Goal: Task Accomplishment & Management: Manage account settings

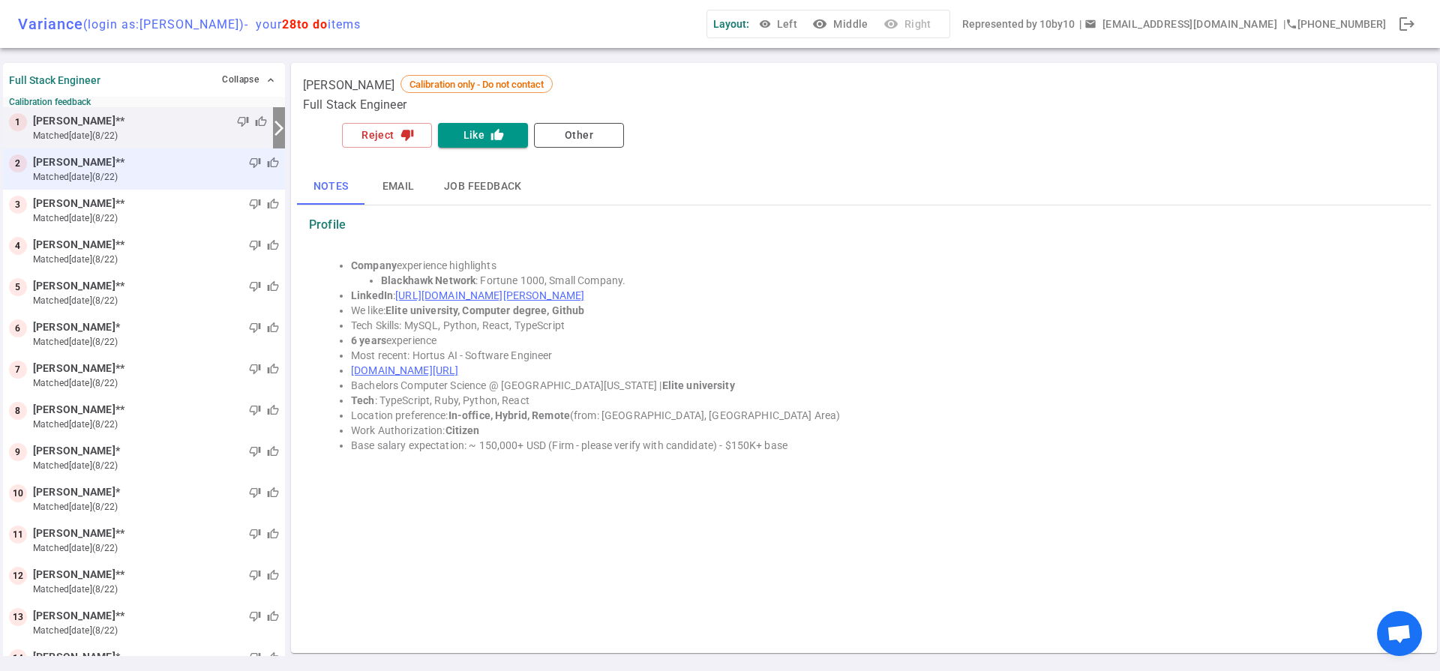
click at [103, 170] on small "matched [DATE] (8/22)" at bounding box center [156, 176] width 246 height 13
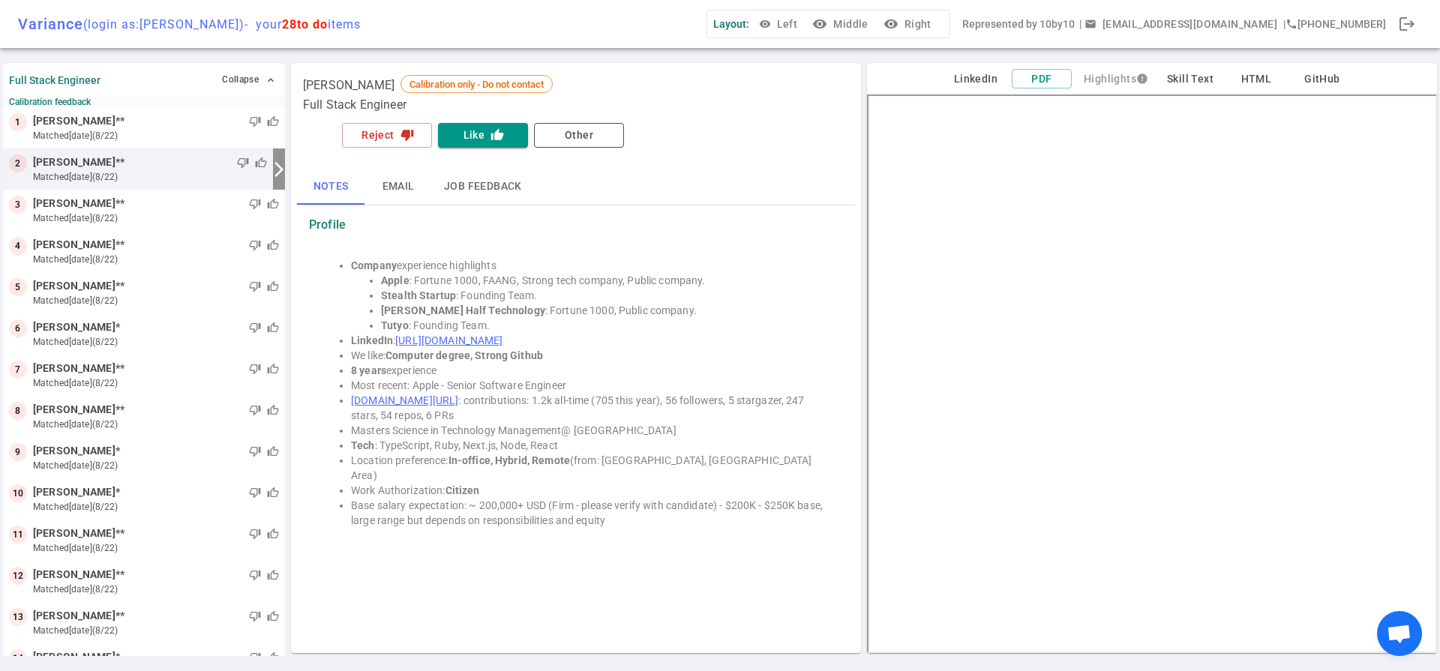
click at [441, 340] on link "[URL][DOMAIN_NAME]" at bounding box center [448, 340] width 107 height 12
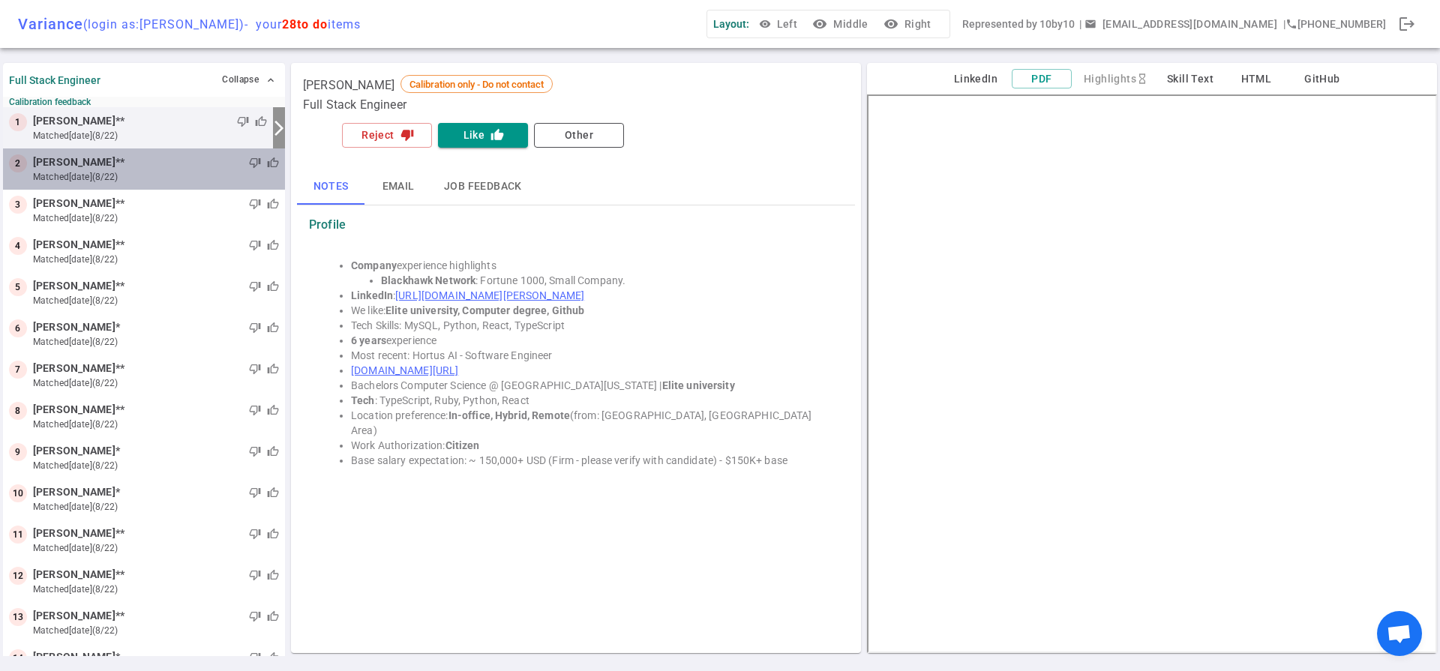
click at [154, 172] on small "matched [DATE] (8/22)" at bounding box center [156, 176] width 246 height 13
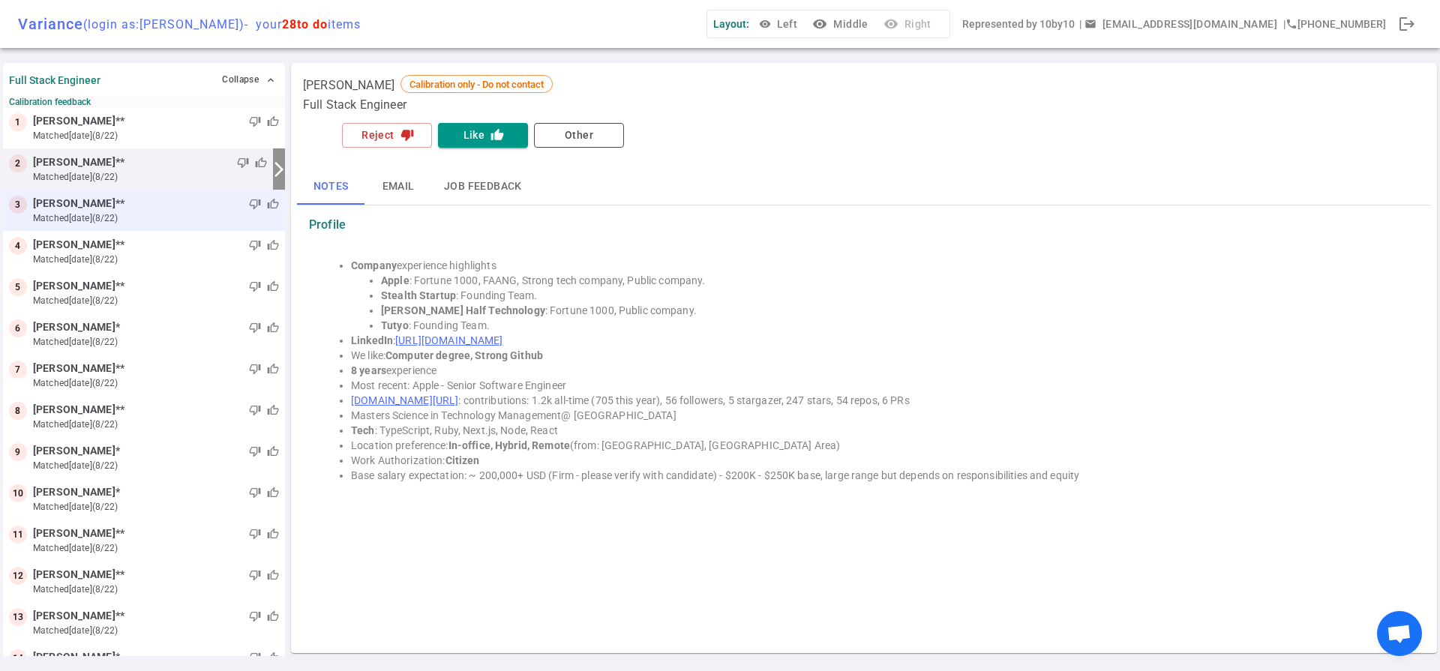
click at [179, 224] on small "matched [DATE] (8/22)" at bounding box center [156, 217] width 246 height 13
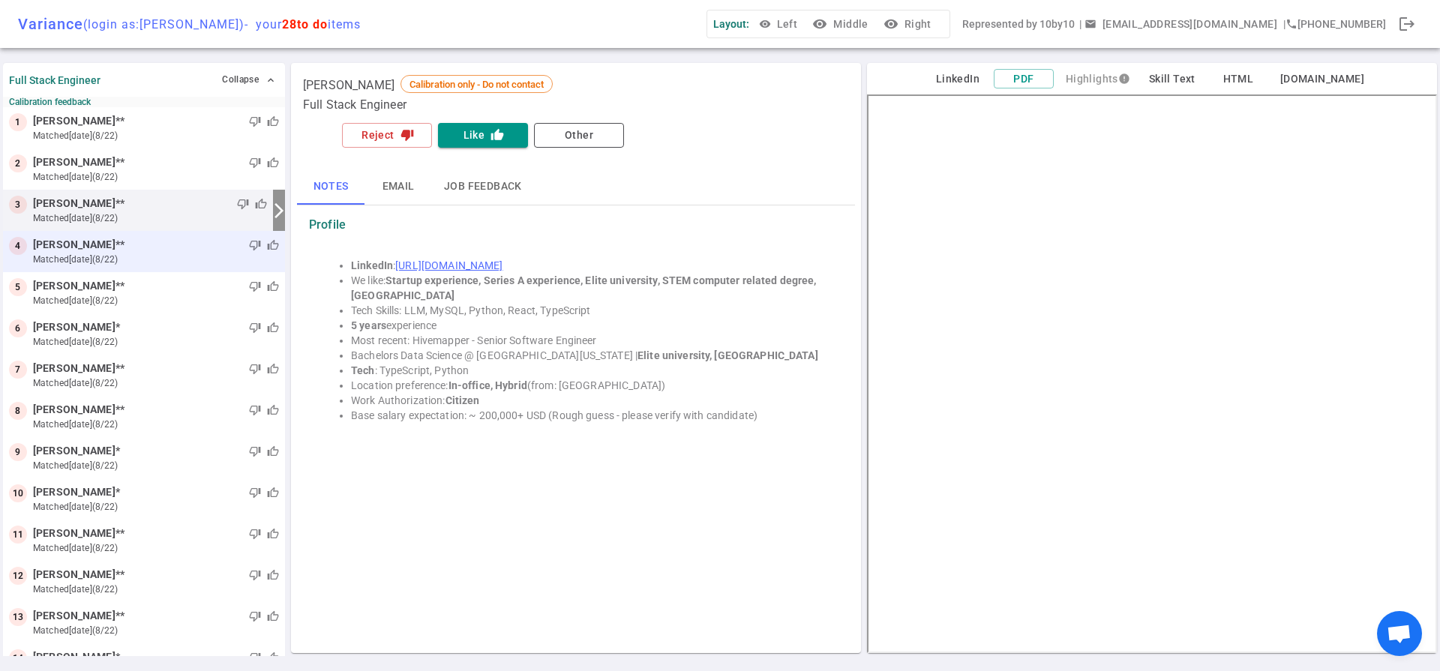
click at [151, 262] on small "matched [DATE] (8/22)" at bounding box center [156, 259] width 246 height 13
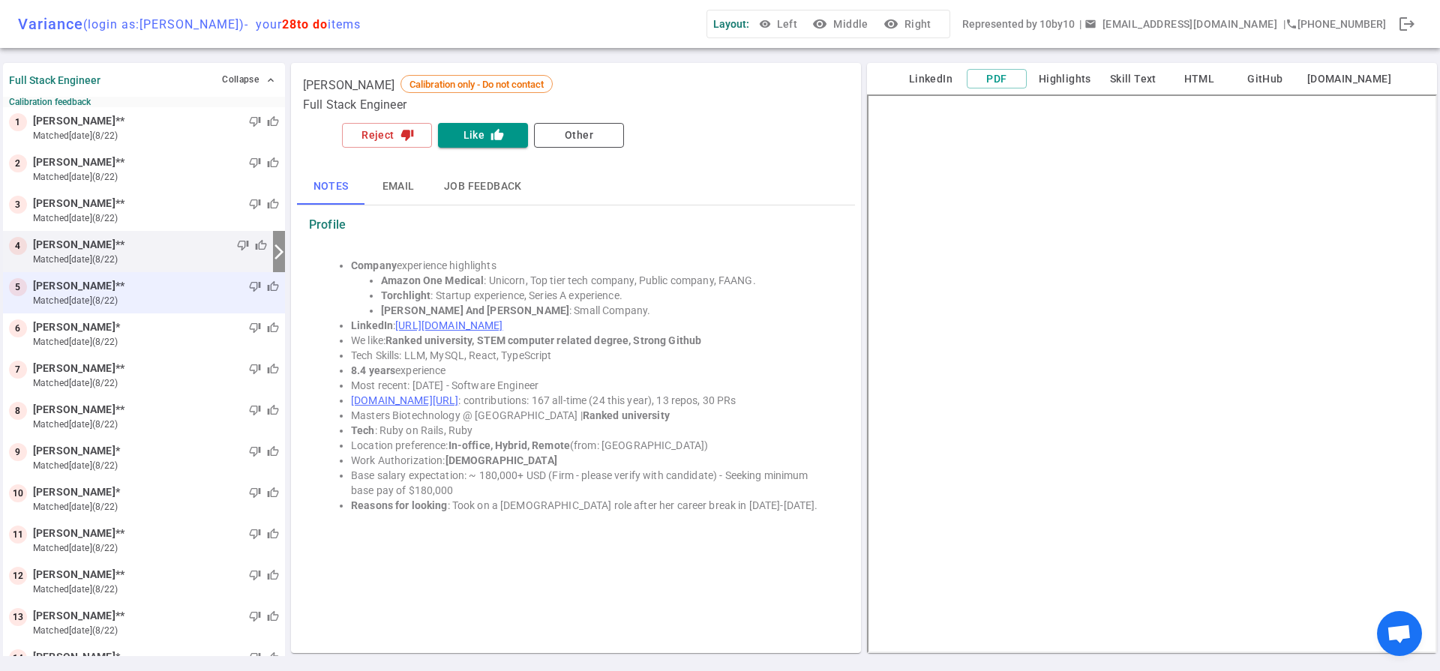
click at [157, 308] on div "5 [PERSON_NAME] ** thumb_down thumb_up matched [DATE] (8/22)" at bounding box center [144, 292] width 282 height 41
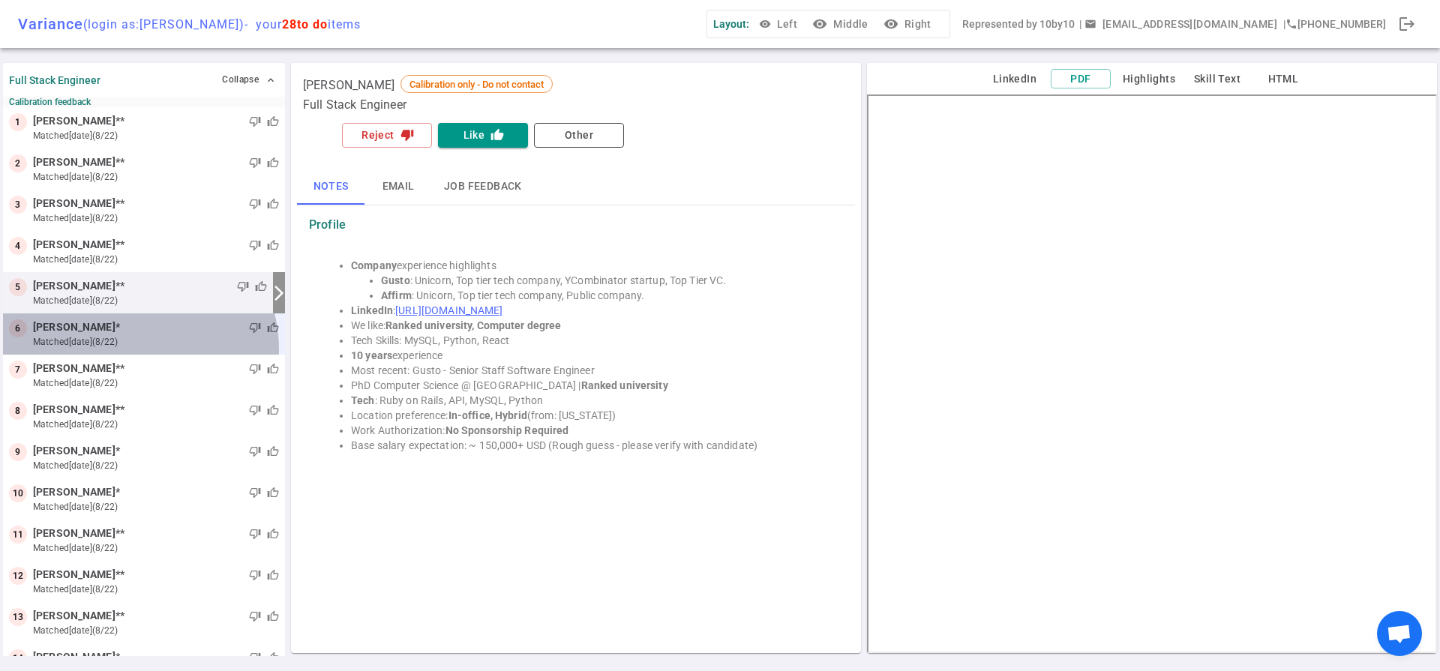
click at [124, 350] on div "6 [PERSON_NAME] * thumb_down thumb_up matched [DATE] (8/22)" at bounding box center [144, 333] width 282 height 41
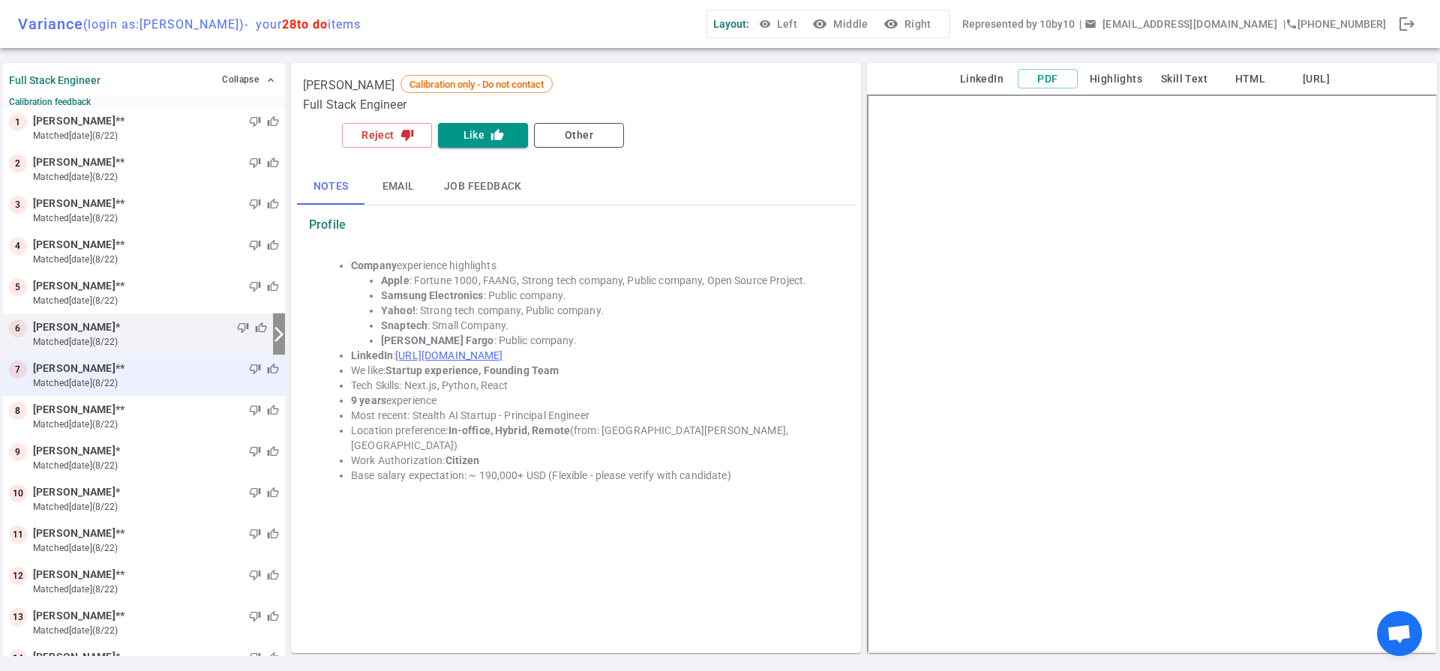
click at [163, 388] on small "matched [DATE] (8/22)" at bounding box center [156, 382] width 246 height 13
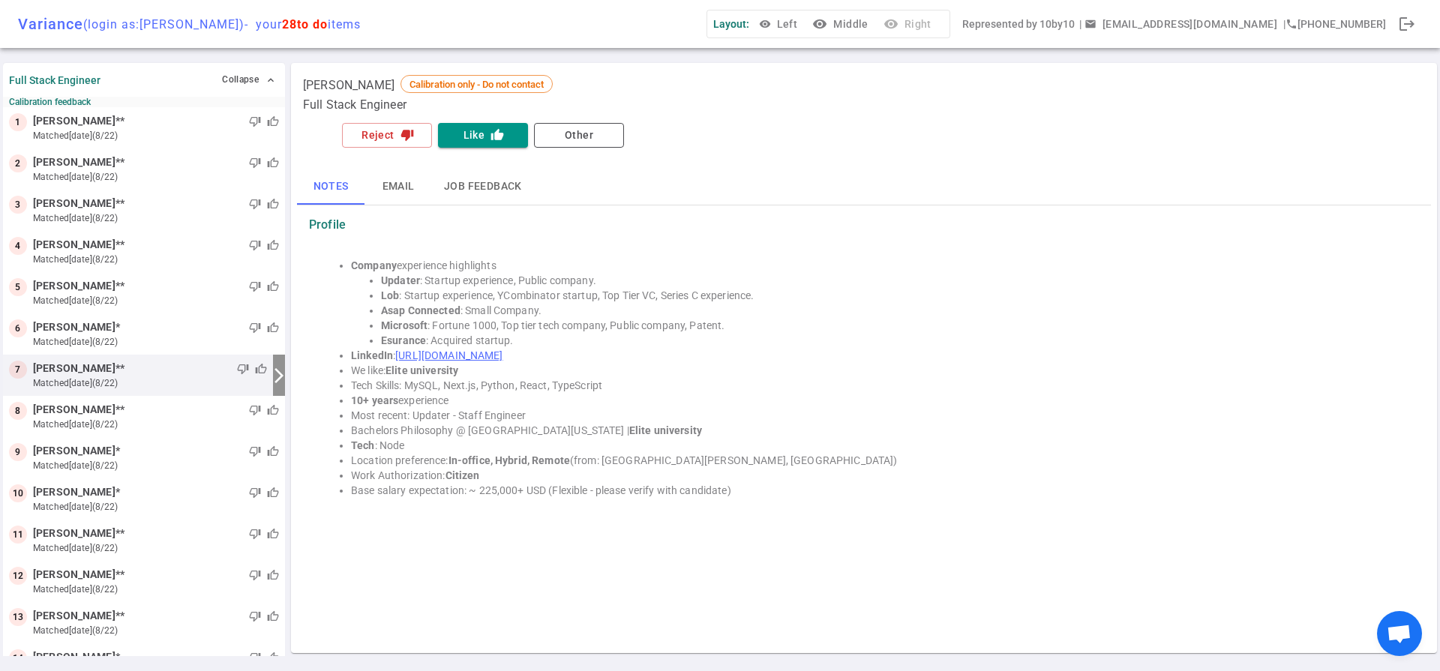
scroll to position [17, 0]
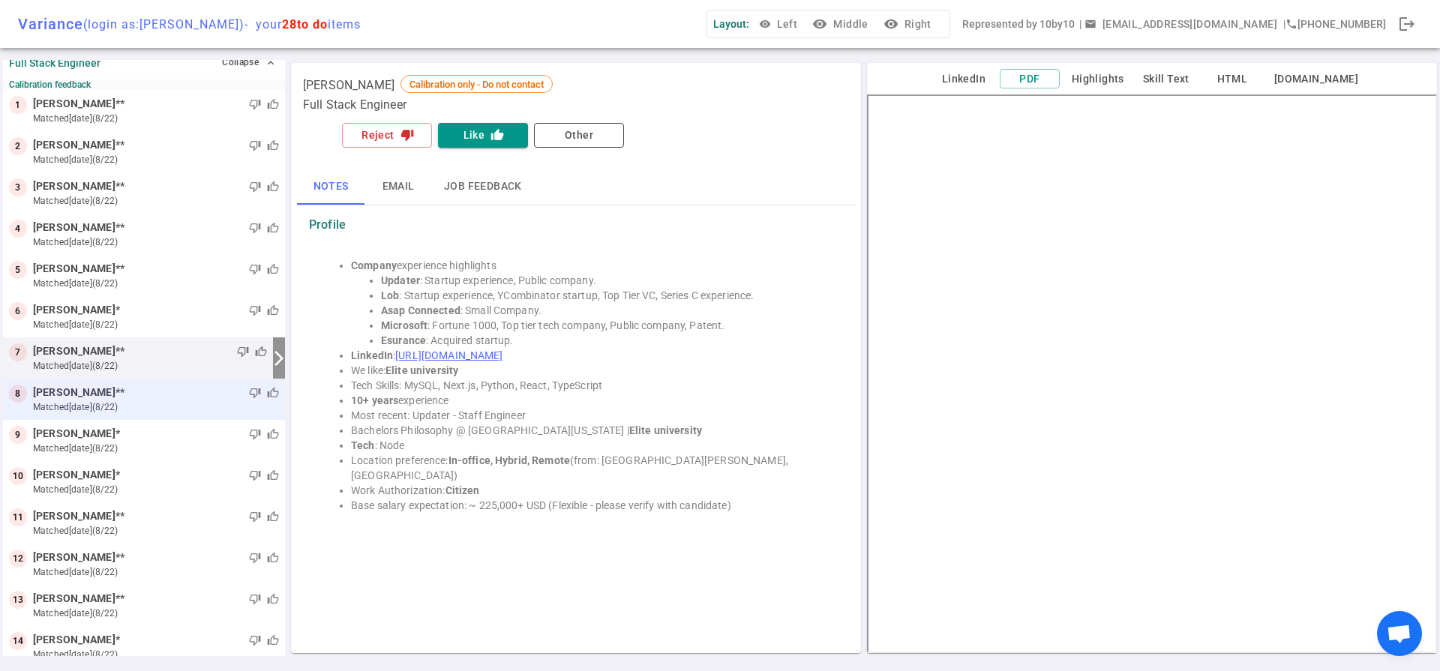
click at [142, 416] on div "8 [PERSON_NAME] ** thumb_down thumb_up matched [DATE] (8/22)" at bounding box center [144, 399] width 282 height 41
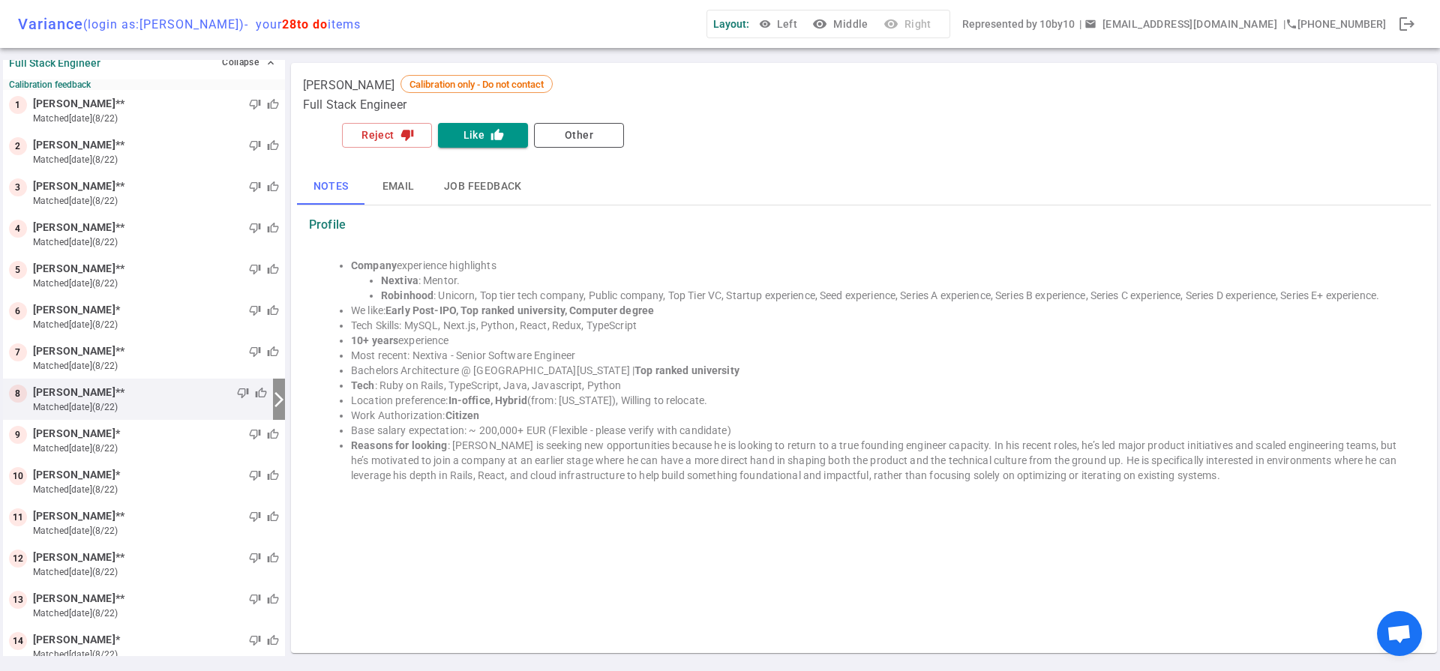
scroll to position [58, 0]
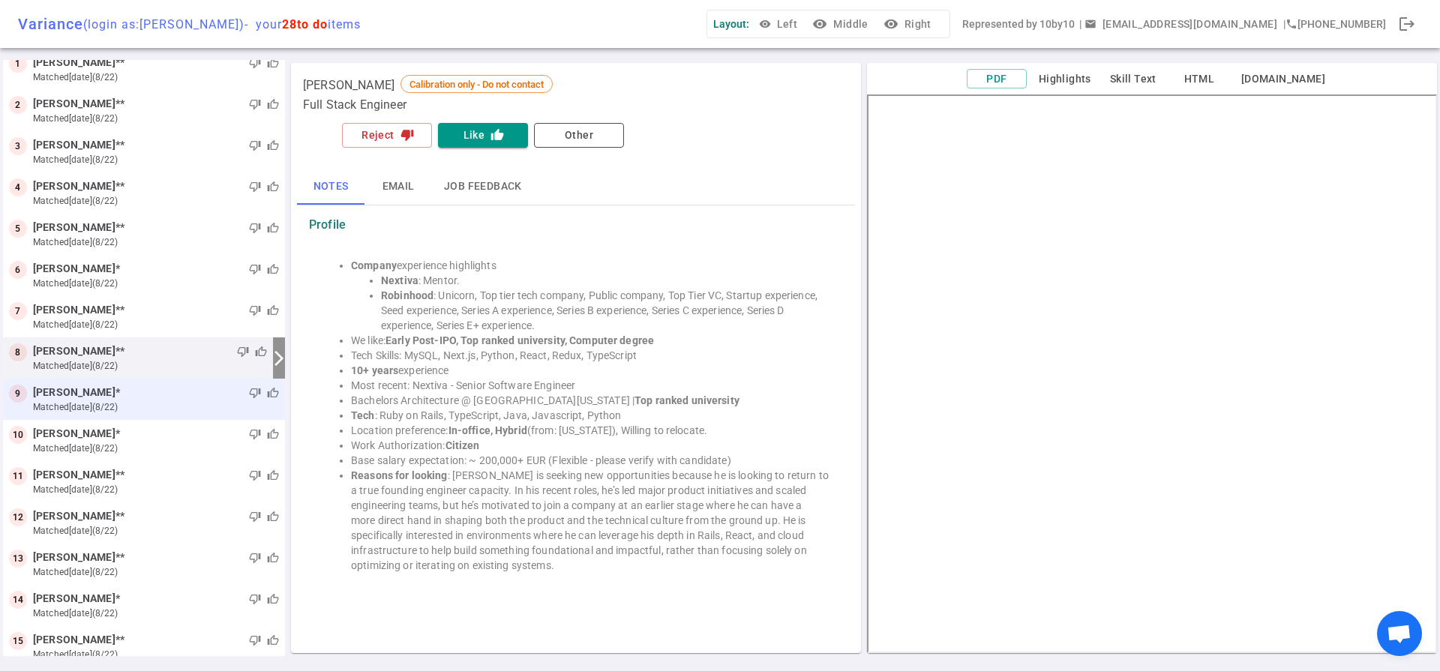
click at [132, 397] on div "thumb_down thumb_up" at bounding box center [199, 392] width 159 height 15
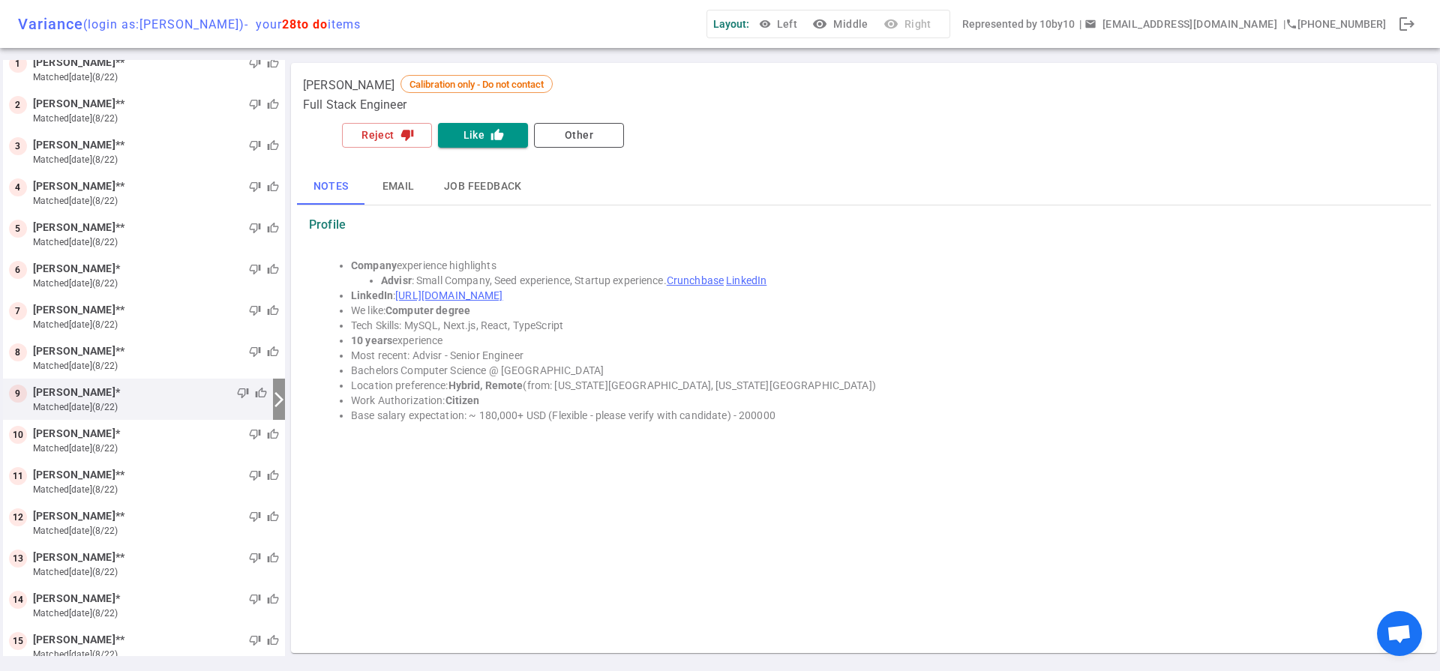
scroll to position [100, 0]
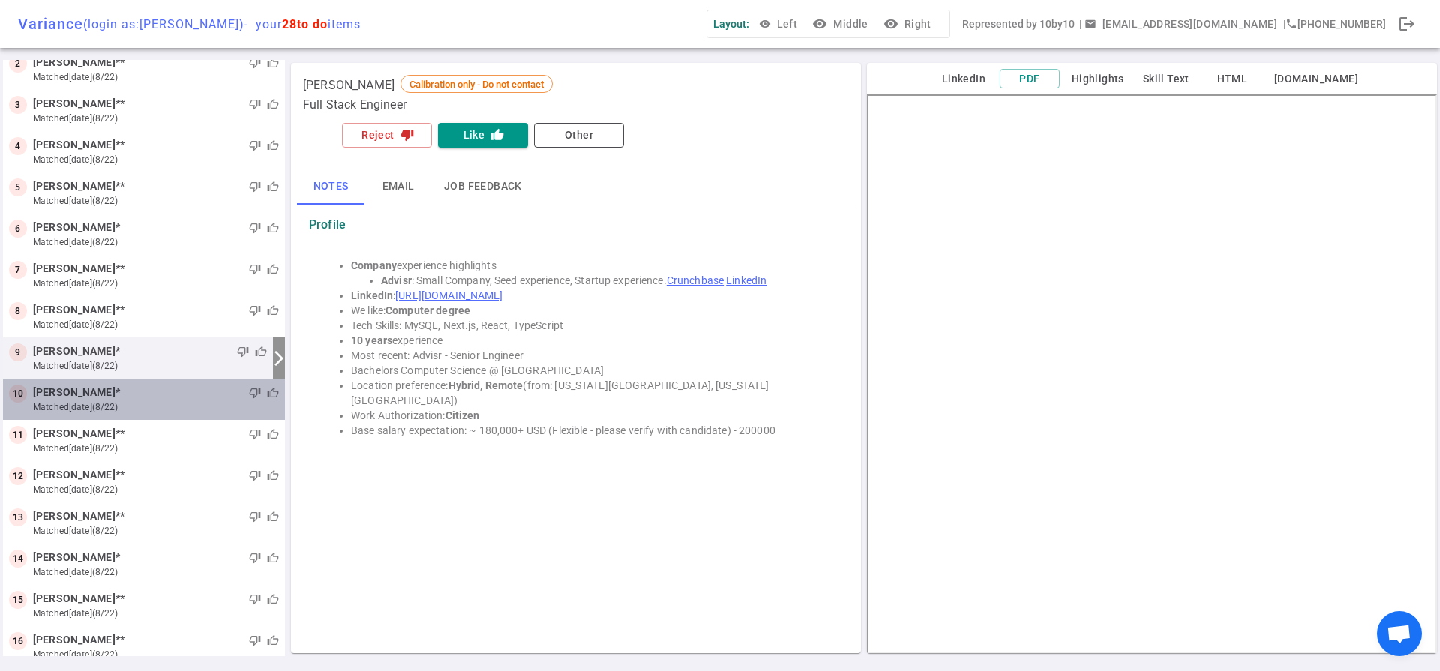
click at [166, 412] on small "matched [DATE] (8/22)" at bounding box center [156, 406] width 246 height 13
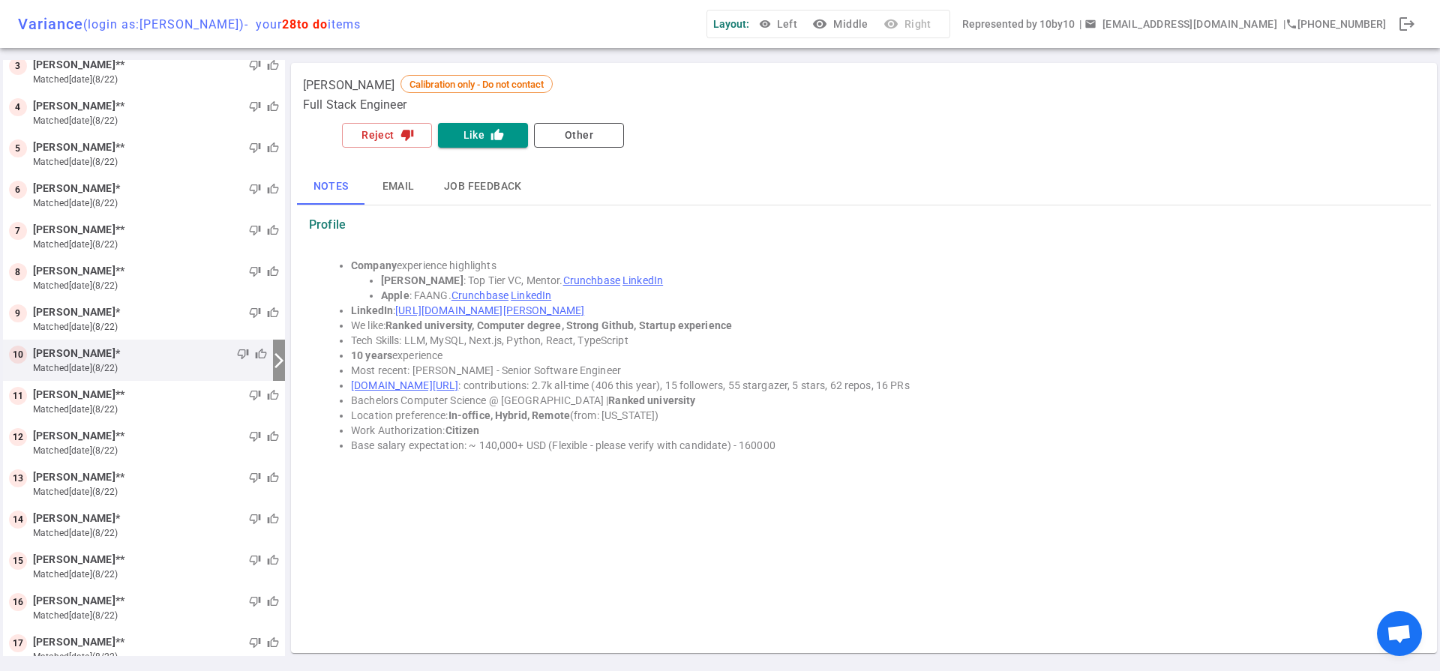
scroll to position [141, 0]
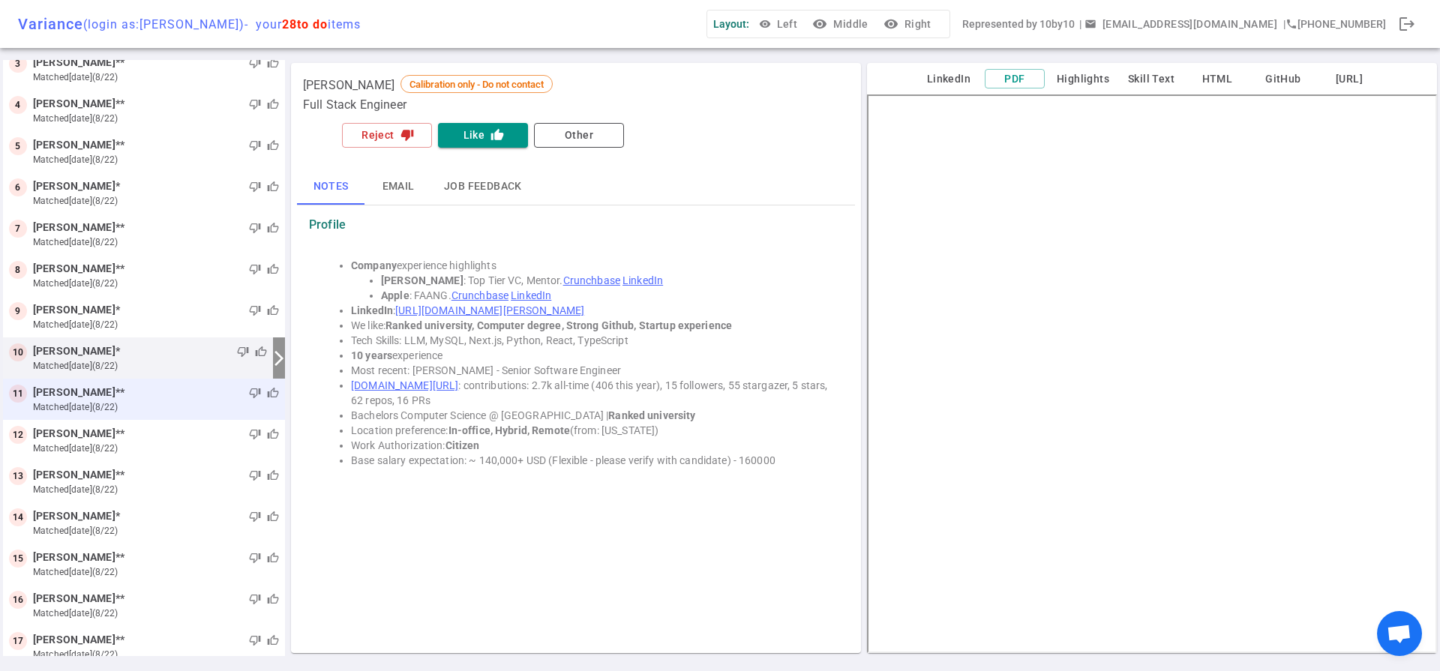
click at [136, 408] on small "matched [DATE] (8/22)" at bounding box center [156, 406] width 246 height 13
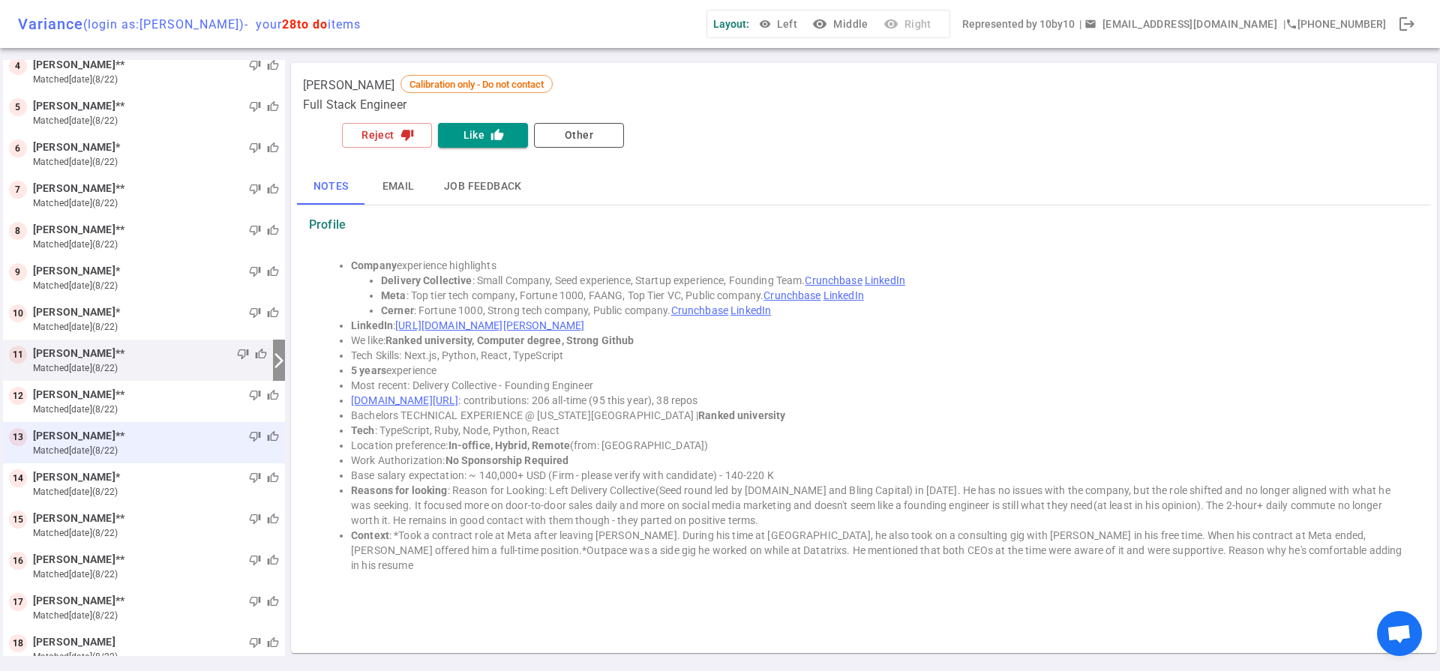
scroll to position [182, 0]
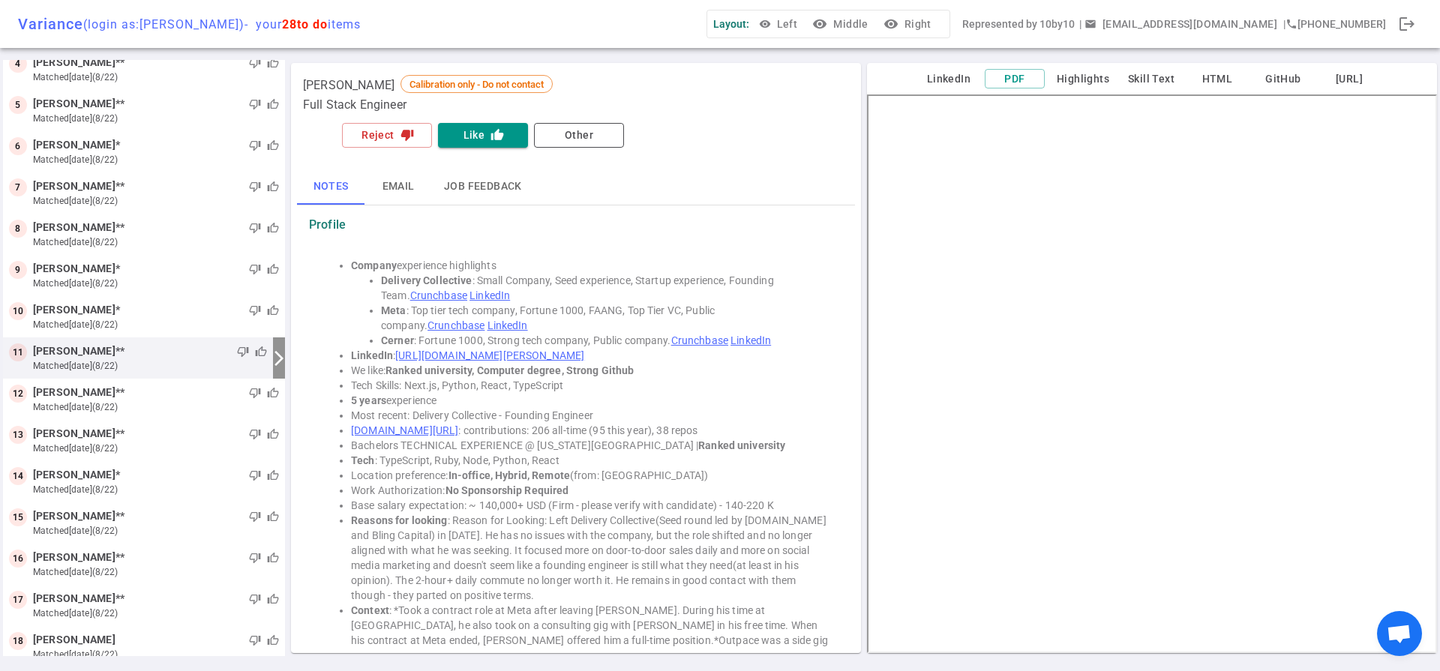
click at [526, 475] on b "In-office, Hybrid, Remote" at bounding box center [508, 475] width 121 height 12
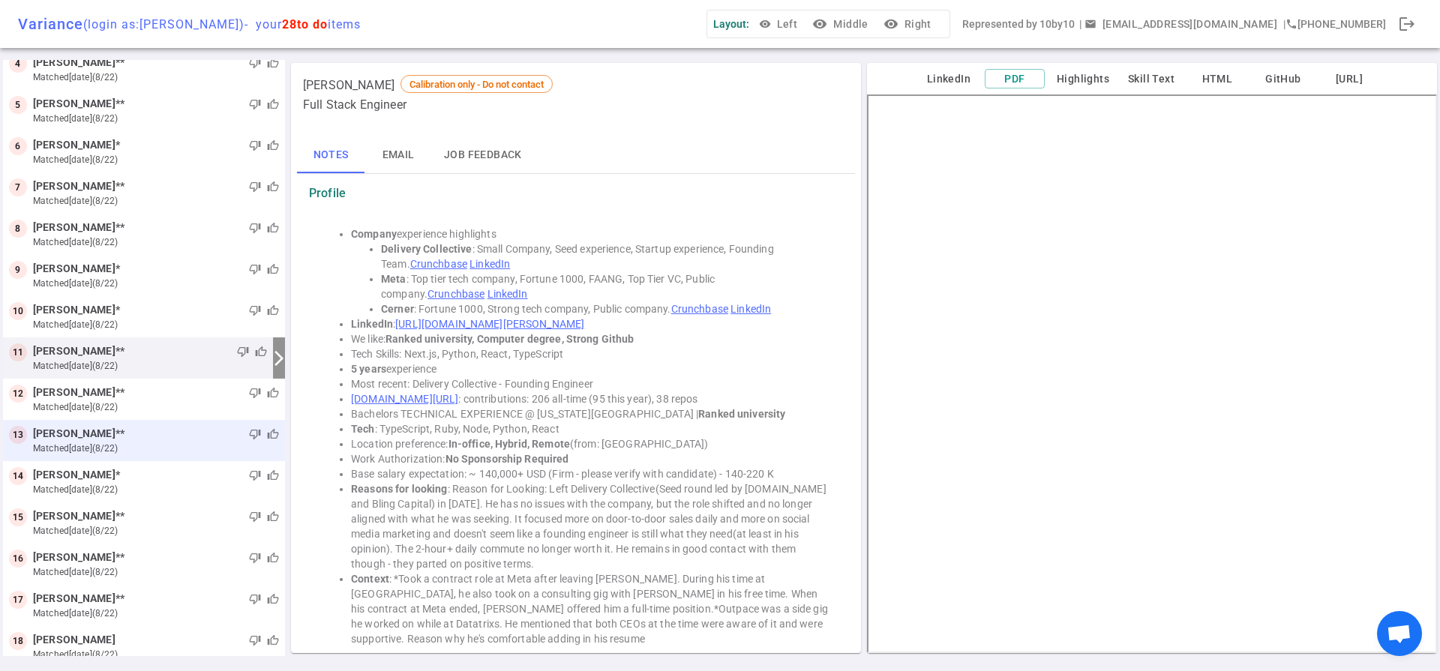
scroll to position [61, 0]
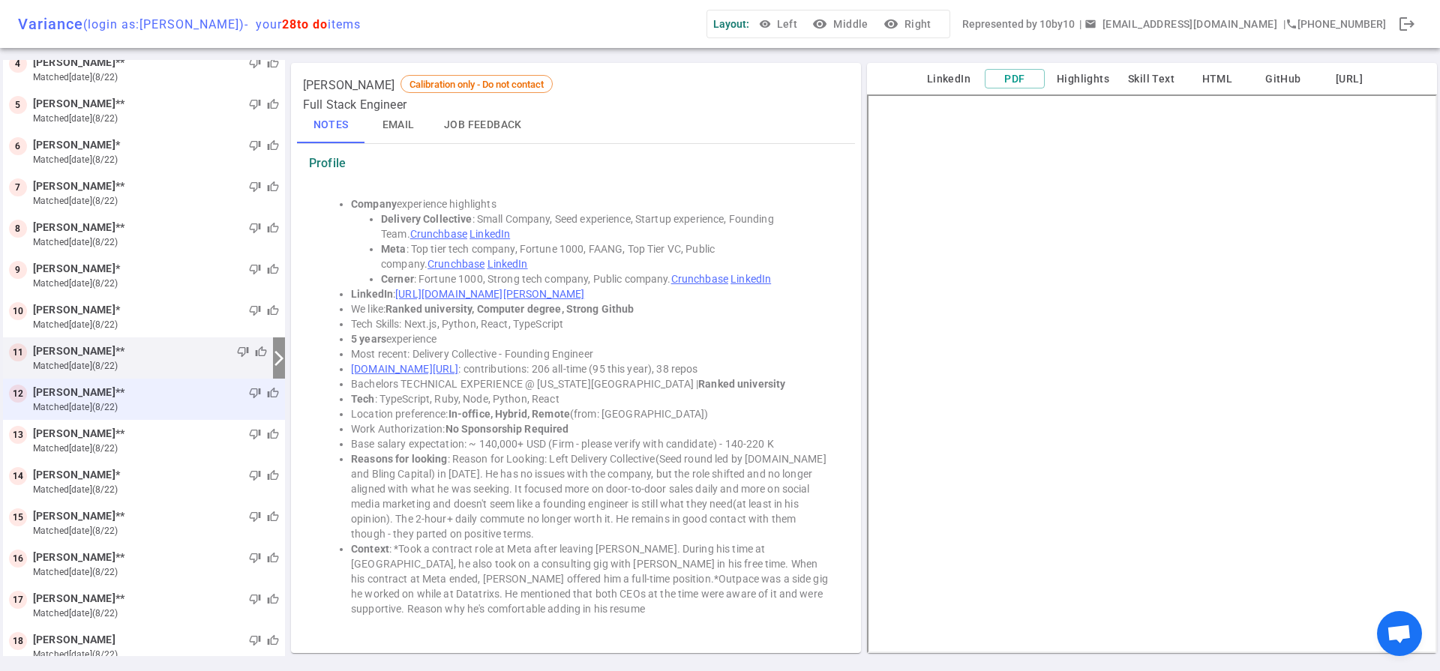
click at [111, 403] on small "matched [DATE] (8/22)" at bounding box center [156, 406] width 246 height 13
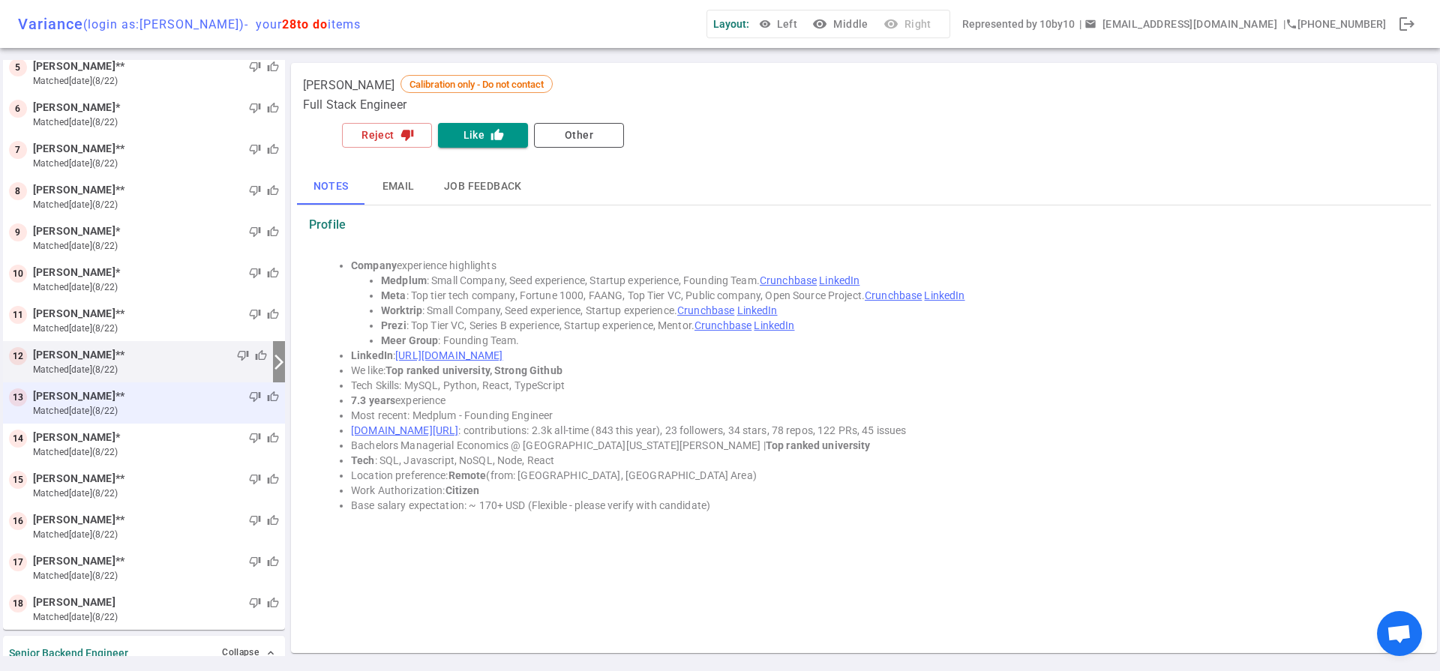
scroll to position [223, 0]
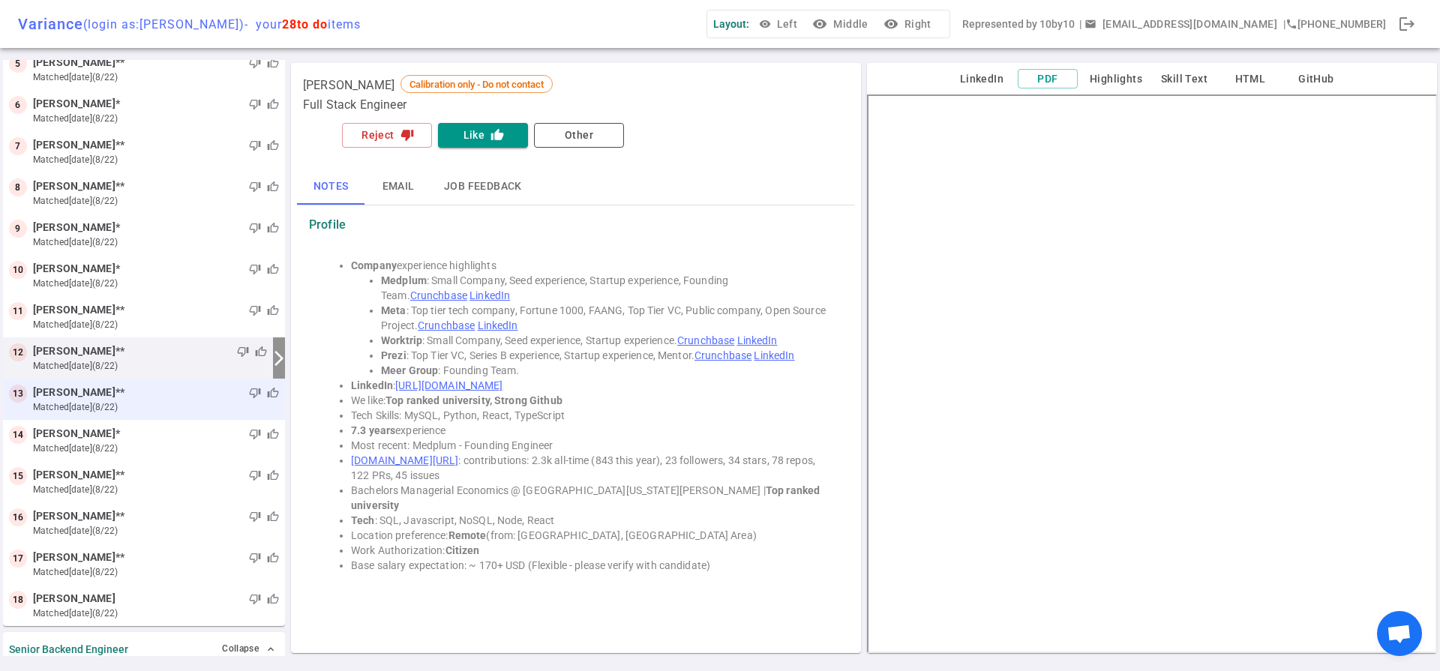
click at [140, 406] on small "matched [DATE] (8/22)" at bounding box center [156, 406] width 246 height 13
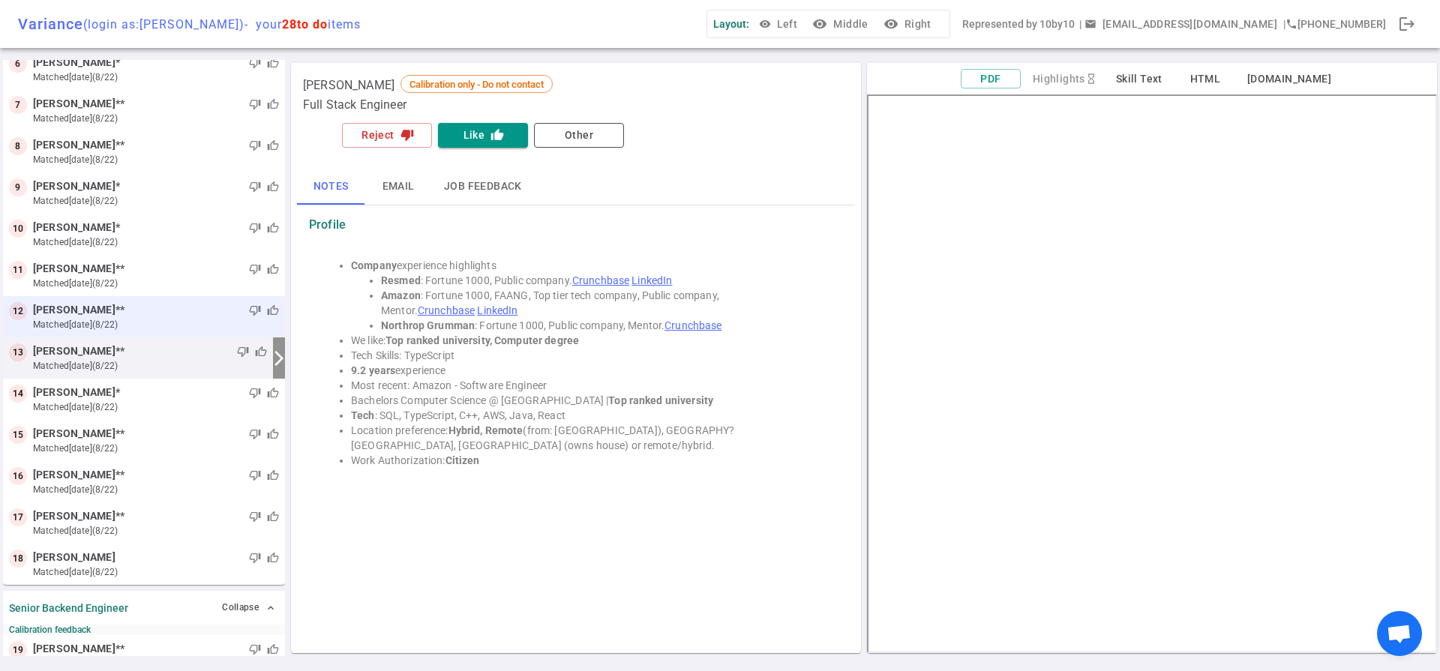
click at [154, 334] on div "12 [PERSON_NAME] ** thumb_down thumb_up matched [DATE] (8/22)" at bounding box center [144, 316] width 282 height 41
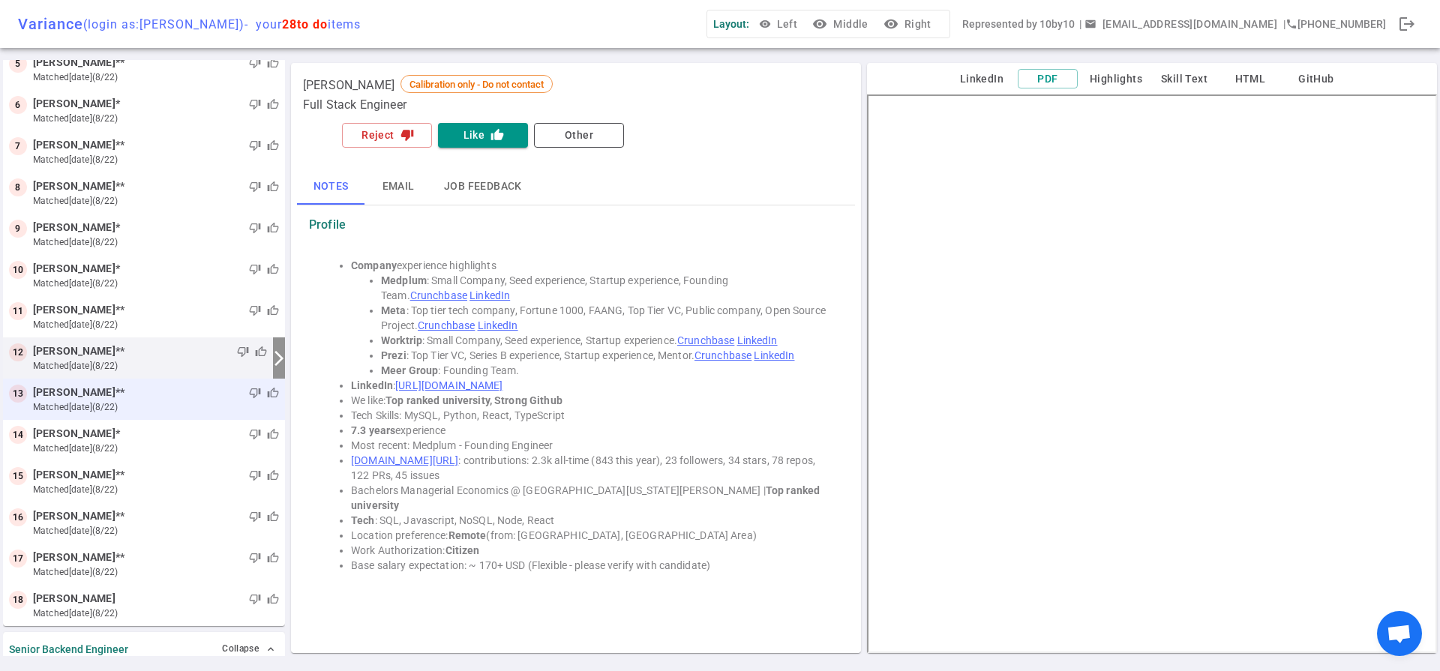
click at [163, 394] on div "thumb_down thumb_up" at bounding box center [201, 392] width 154 height 15
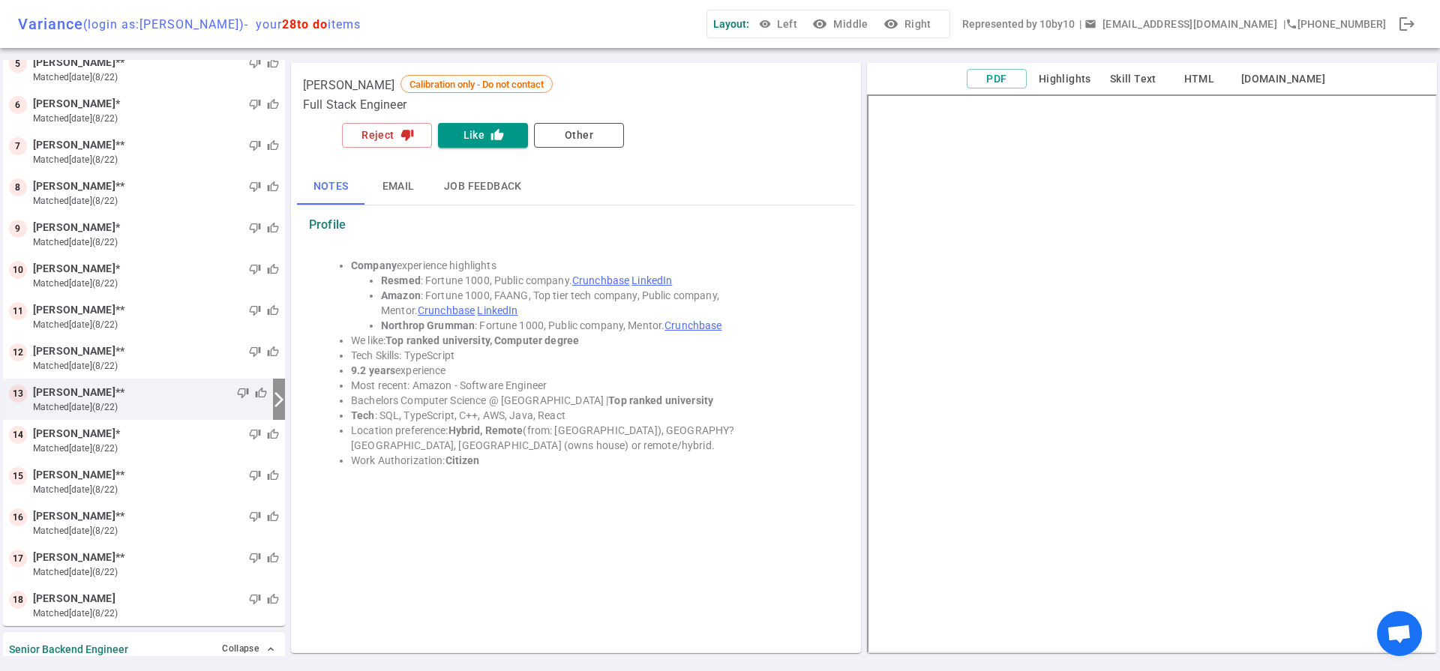
scroll to position [265, 0]
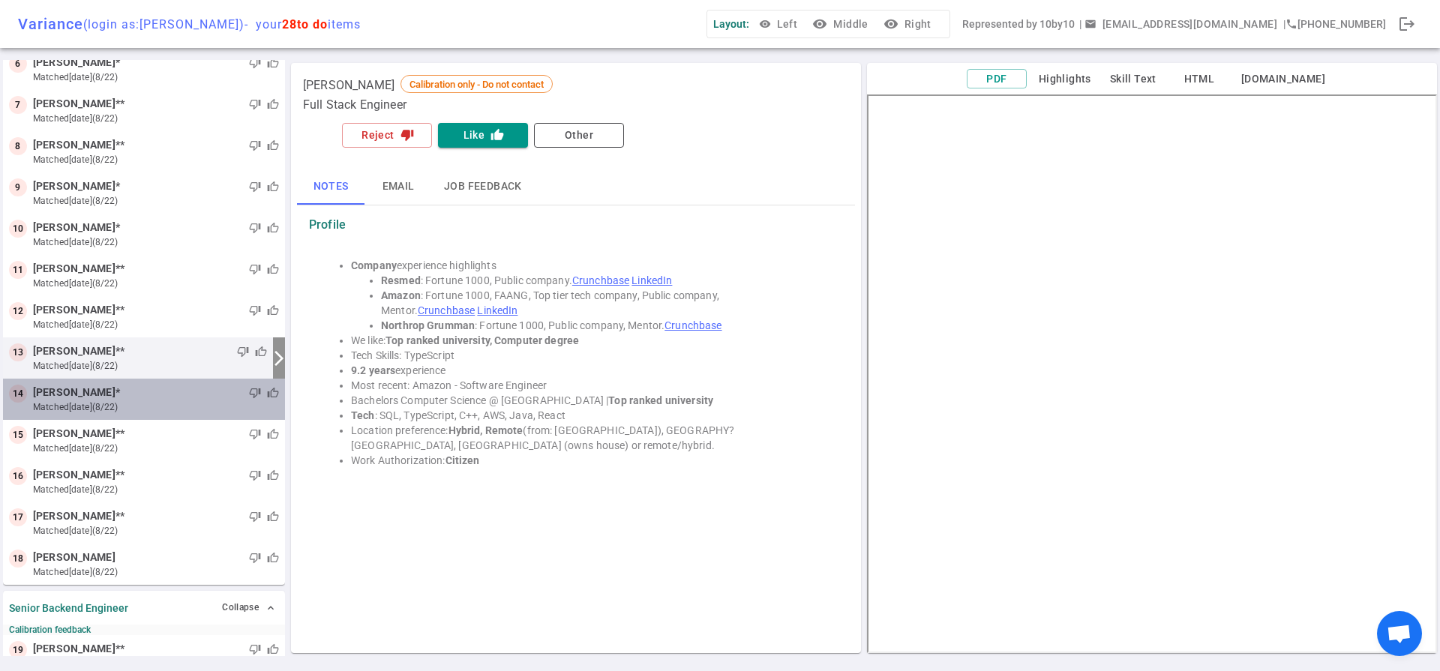
click at [163, 417] on div "14 [PERSON_NAME] * thumb_down thumb_up matched [DATE] (8/22)" at bounding box center [144, 399] width 282 height 41
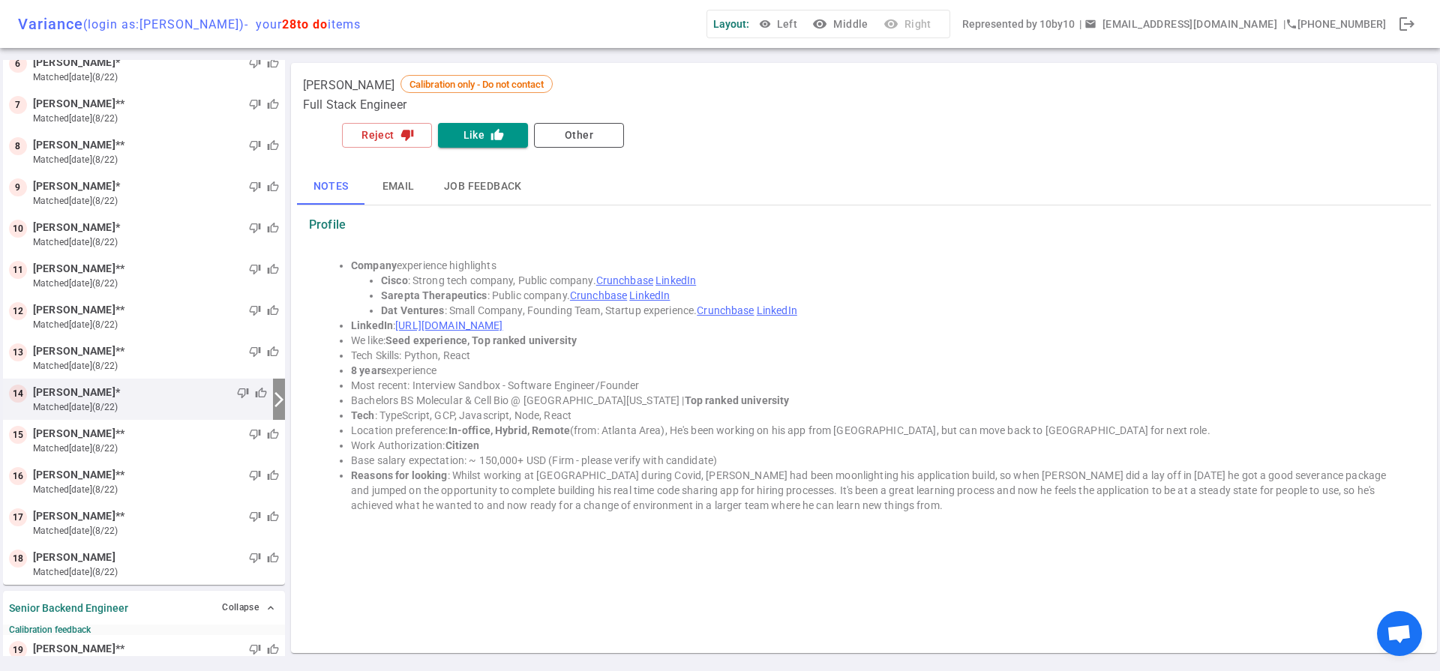
scroll to position [306, 0]
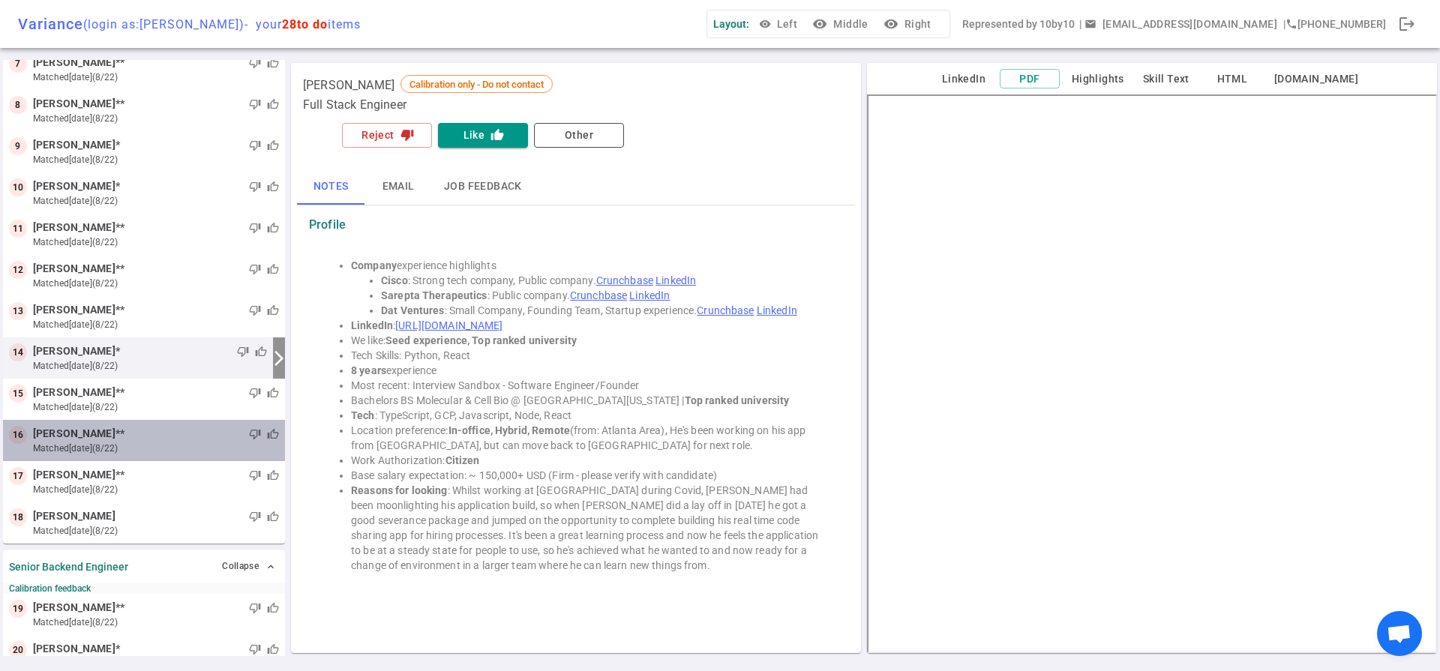
click at [158, 421] on div "16 [PERSON_NAME] ** thumb_down thumb_up matched [DATE] (8/22)" at bounding box center [144, 440] width 282 height 41
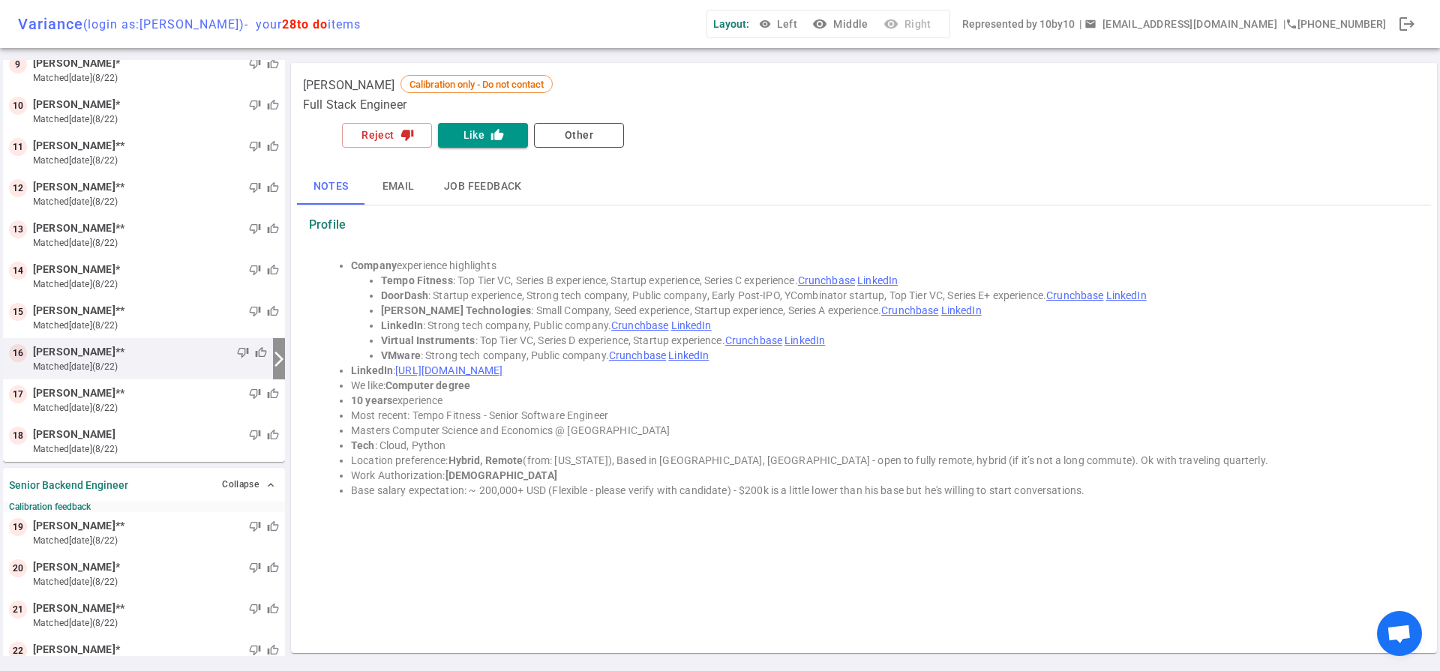
scroll to position [388, 0]
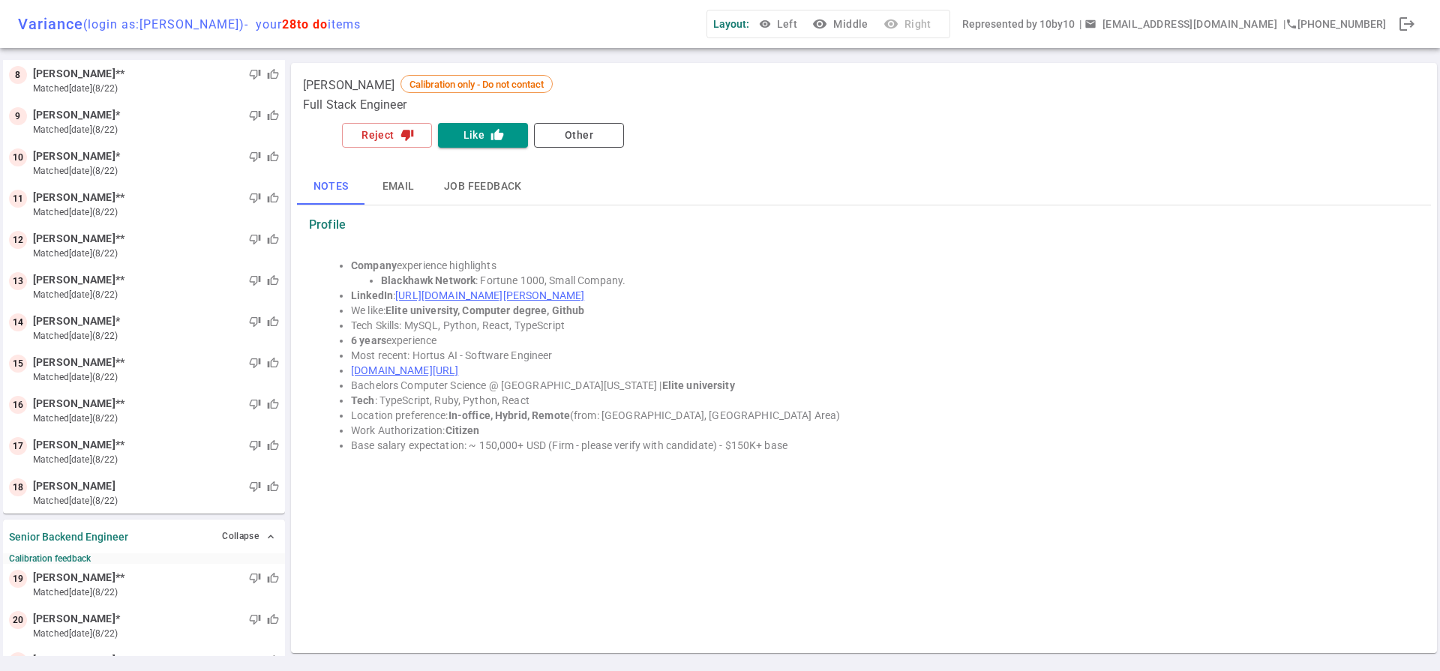
scroll to position [662, 0]
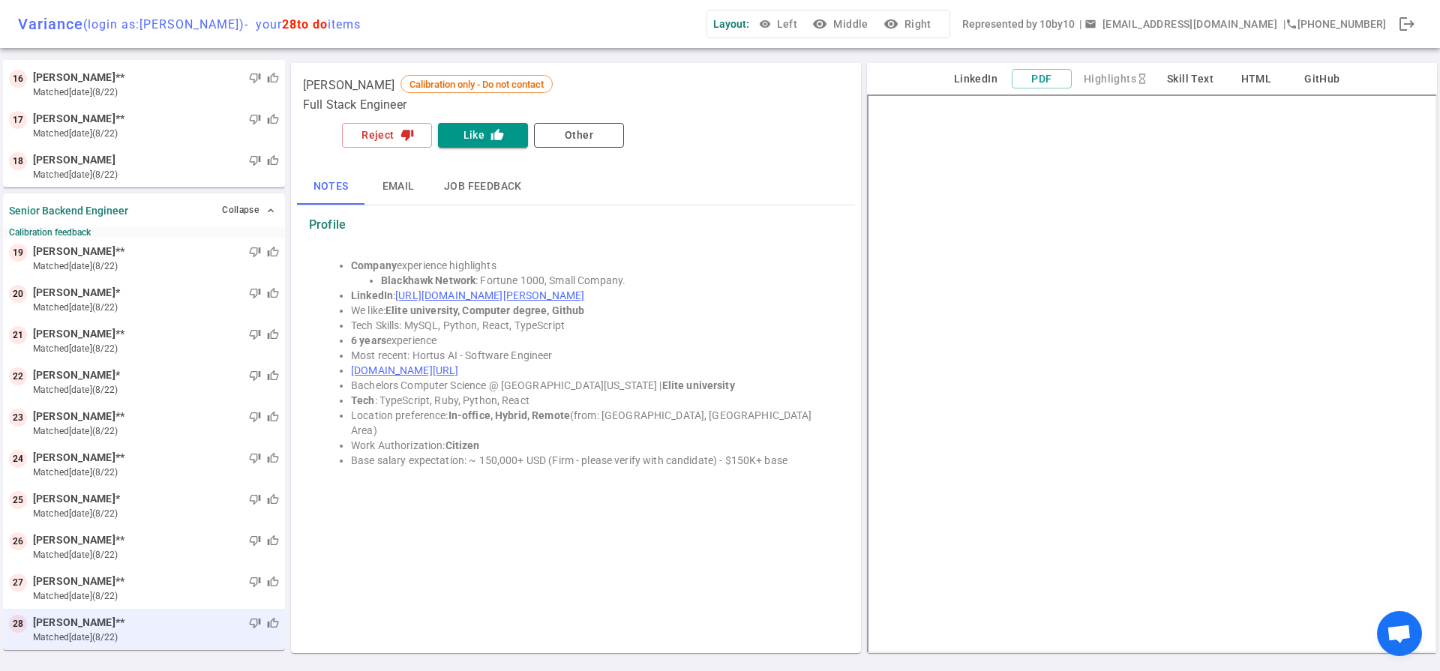
click at [154, 626] on div "thumb_down thumb_up" at bounding box center [201, 623] width 154 height 15
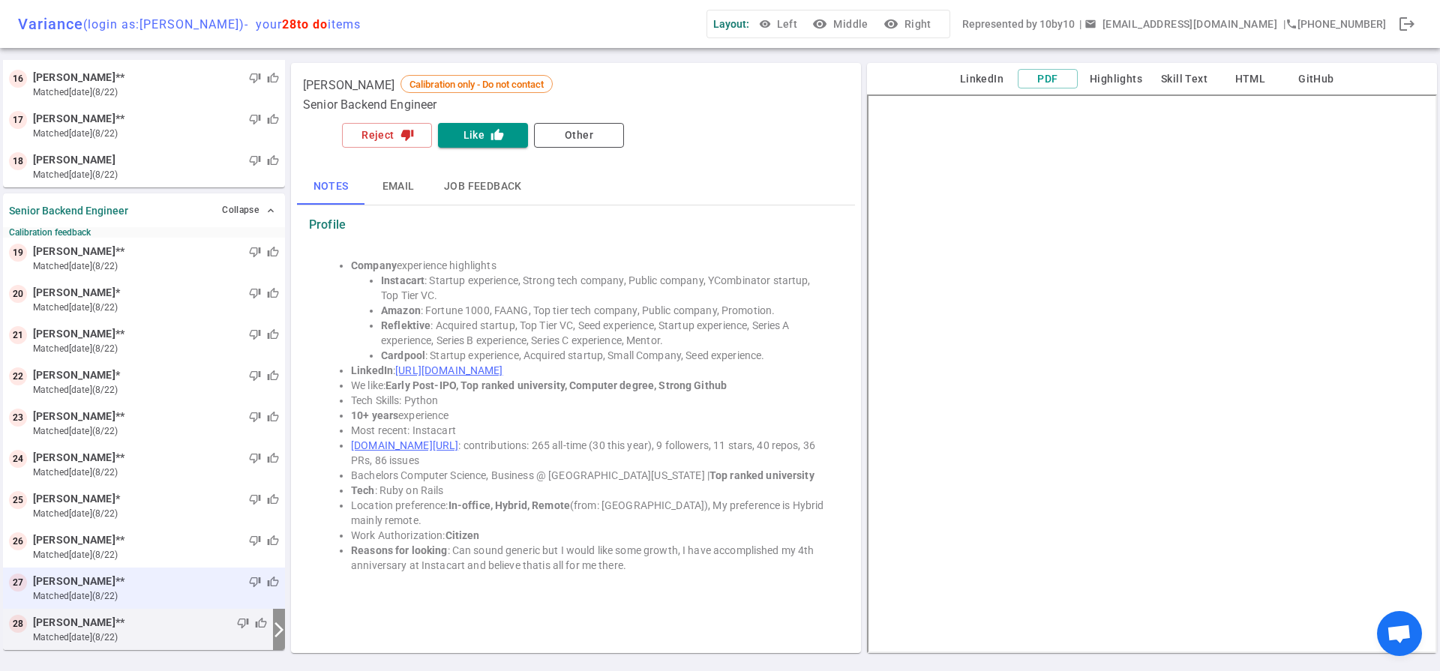
click at [124, 581] on div "thumb_down thumb_up" at bounding box center [201, 581] width 154 height 15
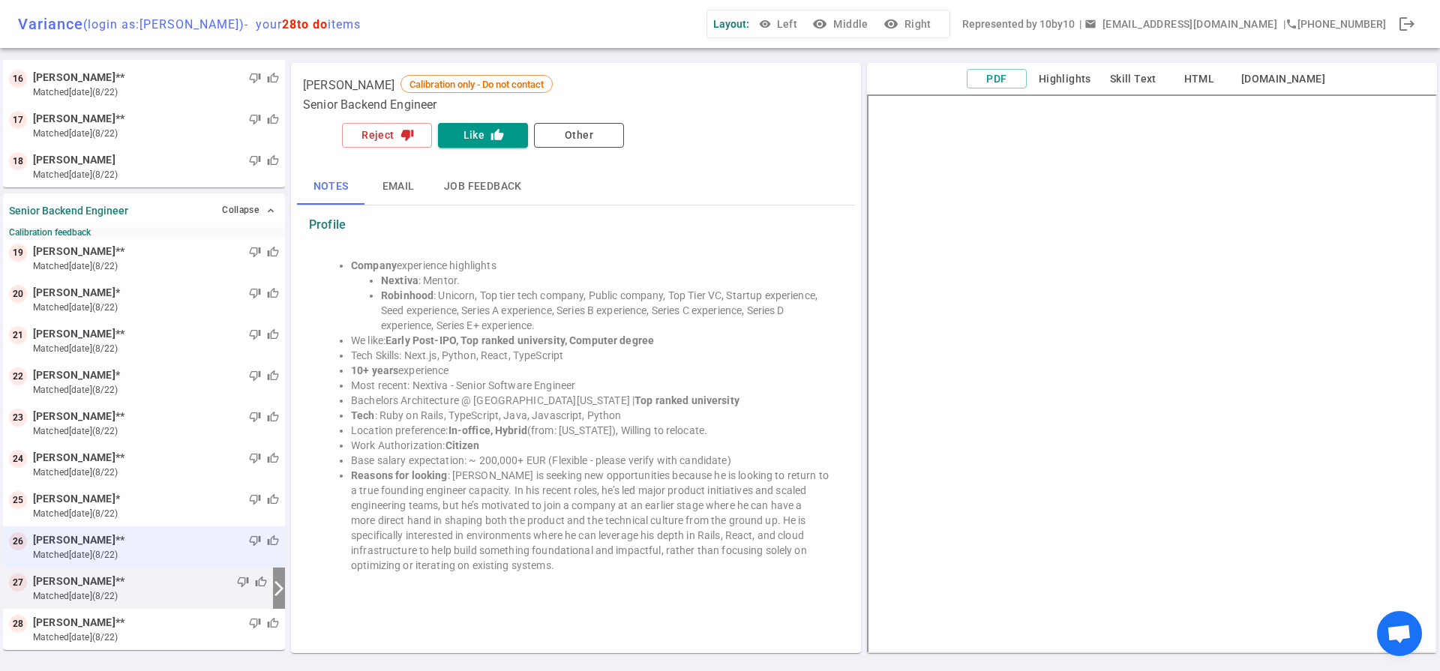
click at [160, 549] on small "matched [DATE] (8/22)" at bounding box center [156, 554] width 246 height 13
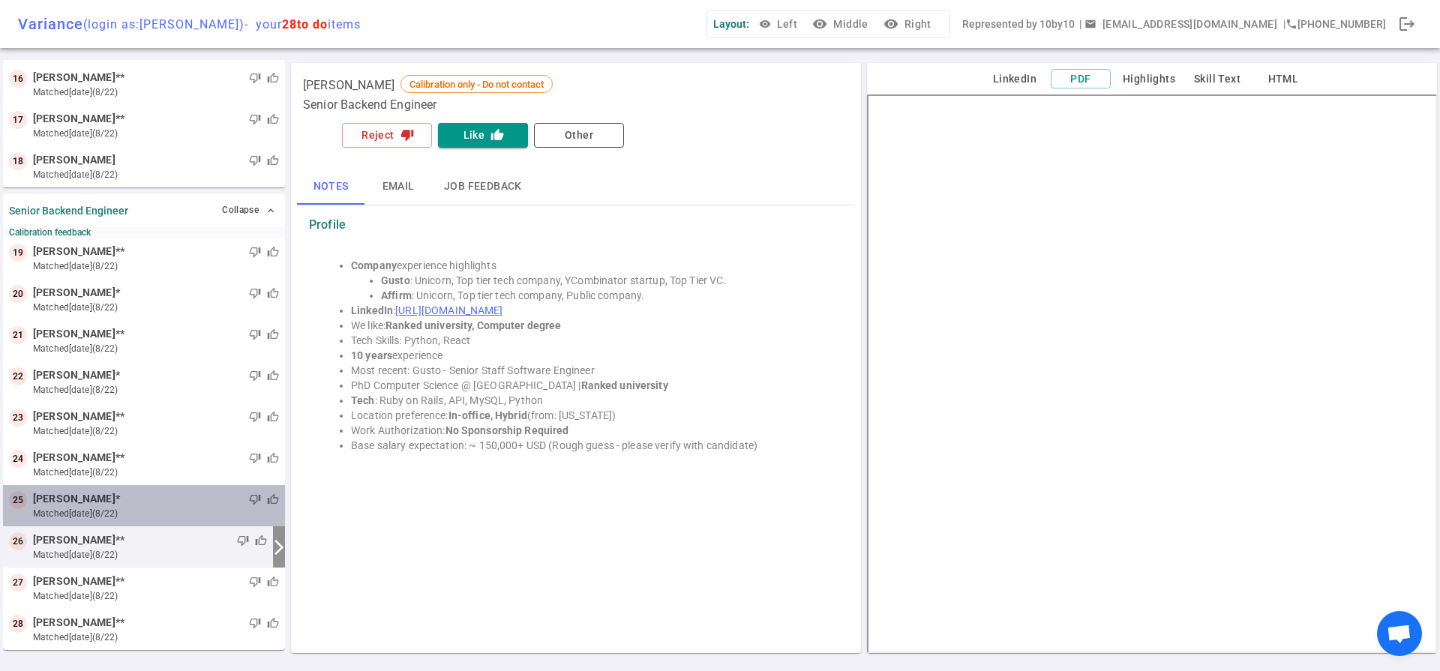
click at [163, 504] on div "thumb_down thumb_up" at bounding box center [199, 499] width 159 height 15
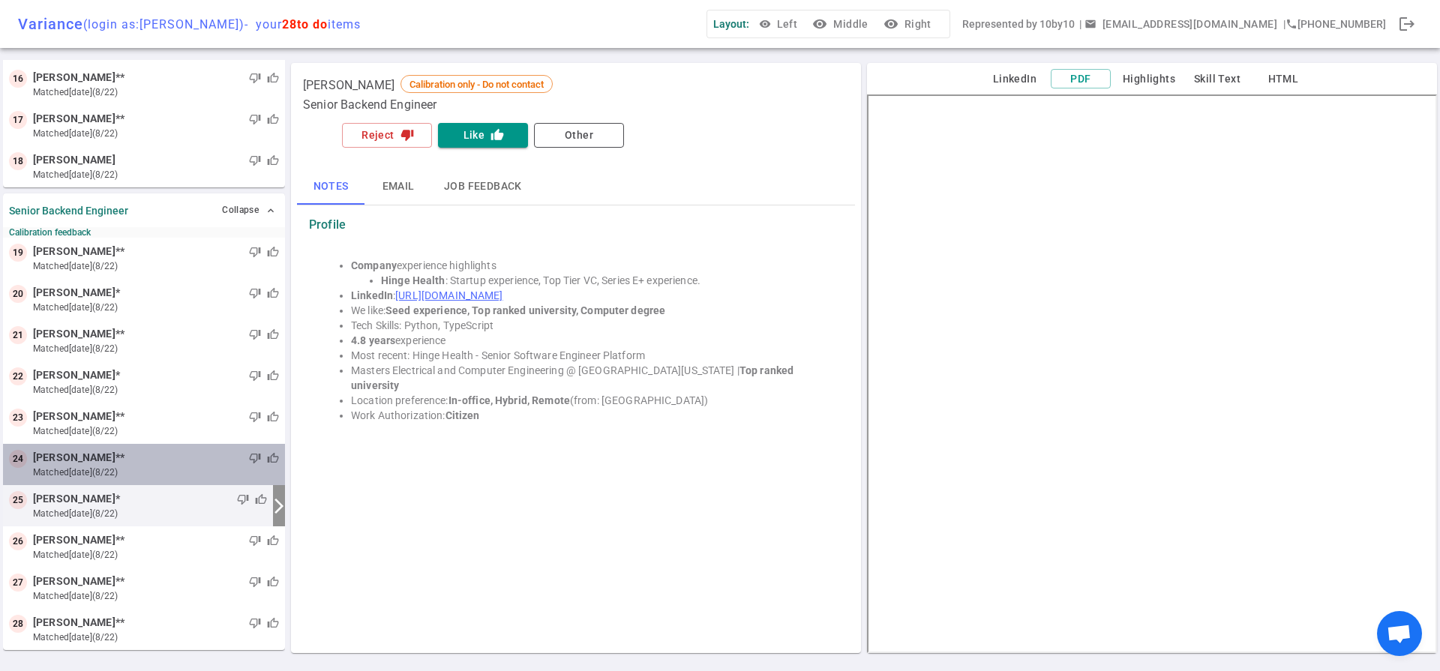
click at [186, 475] on small "matched [DATE] (8/22)" at bounding box center [156, 472] width 246 height 13
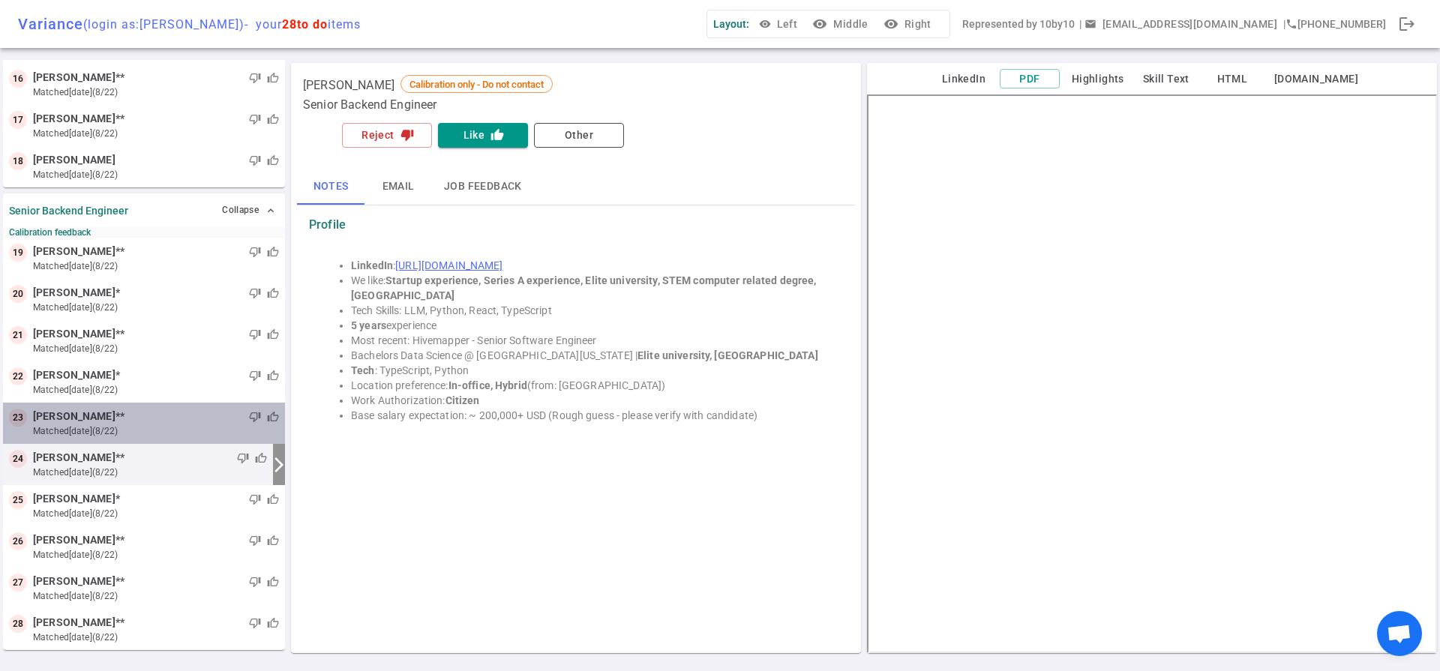
click at [179, 432] on small "matched [DATE] (8/22)" at bounding box center [156, 430] width 246 height 13
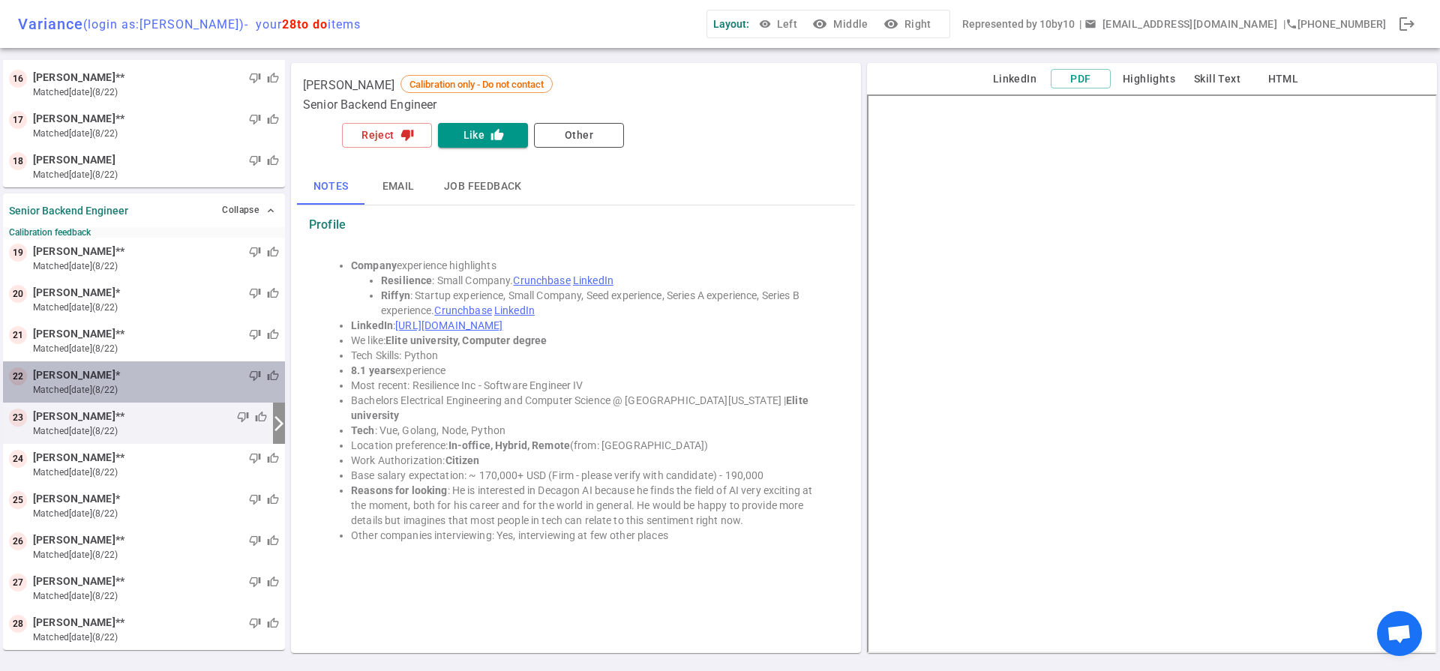
click at [184, 384] on small "matched [DATE] (8/22)" at bounding box center [156, 389] width 246 height 13
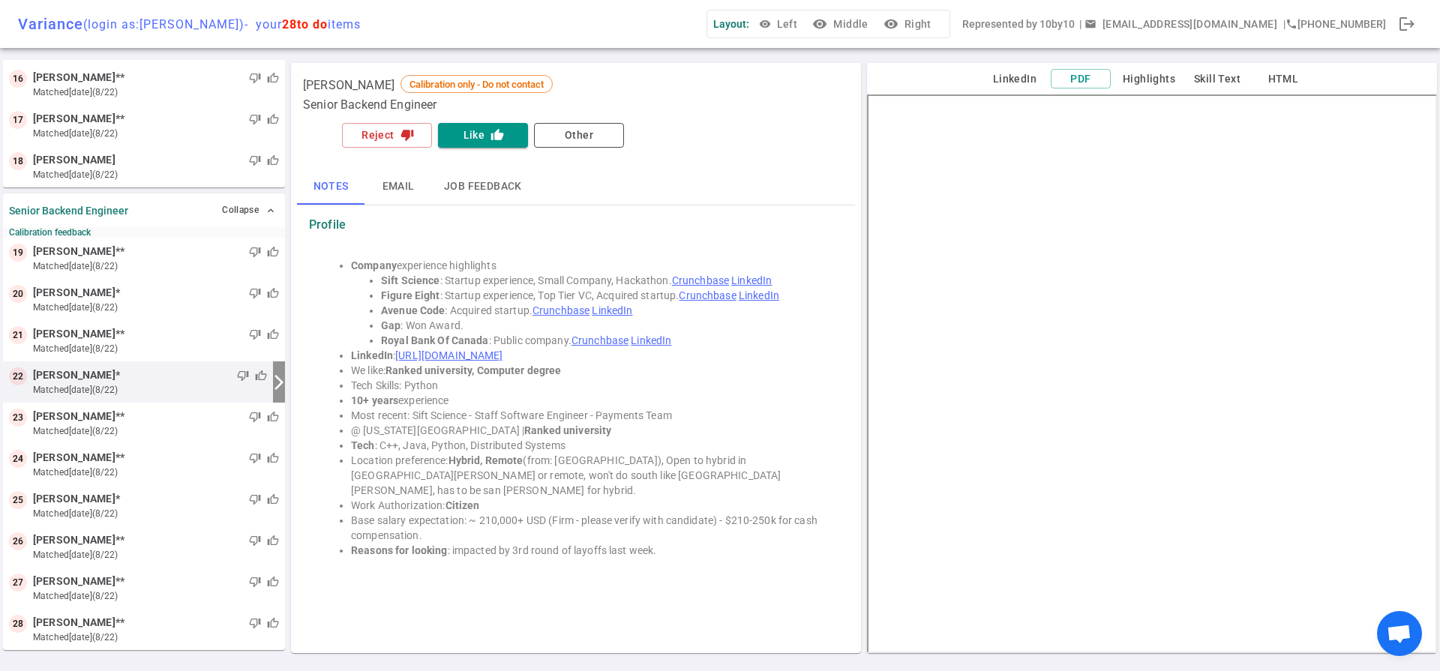
drag, startPoint x: 181, startPoint y: 345, endPoint x: 175, endPoint y: 389, distance: 44.8
click at [175, 389] on ul "19 Iman Sadooghi ** thumb_down thumb_up matched 1d ago (8/22) 20 Bipin Shetty *…" at bounding box center [144, 444] width 282 height 412
click at [175, 389] on small "matched [DATE] (8/22)" at bounding box center [150, 389] width 234 height 13
